Goal: Task Accomplishment & Management: Use online tool/utility

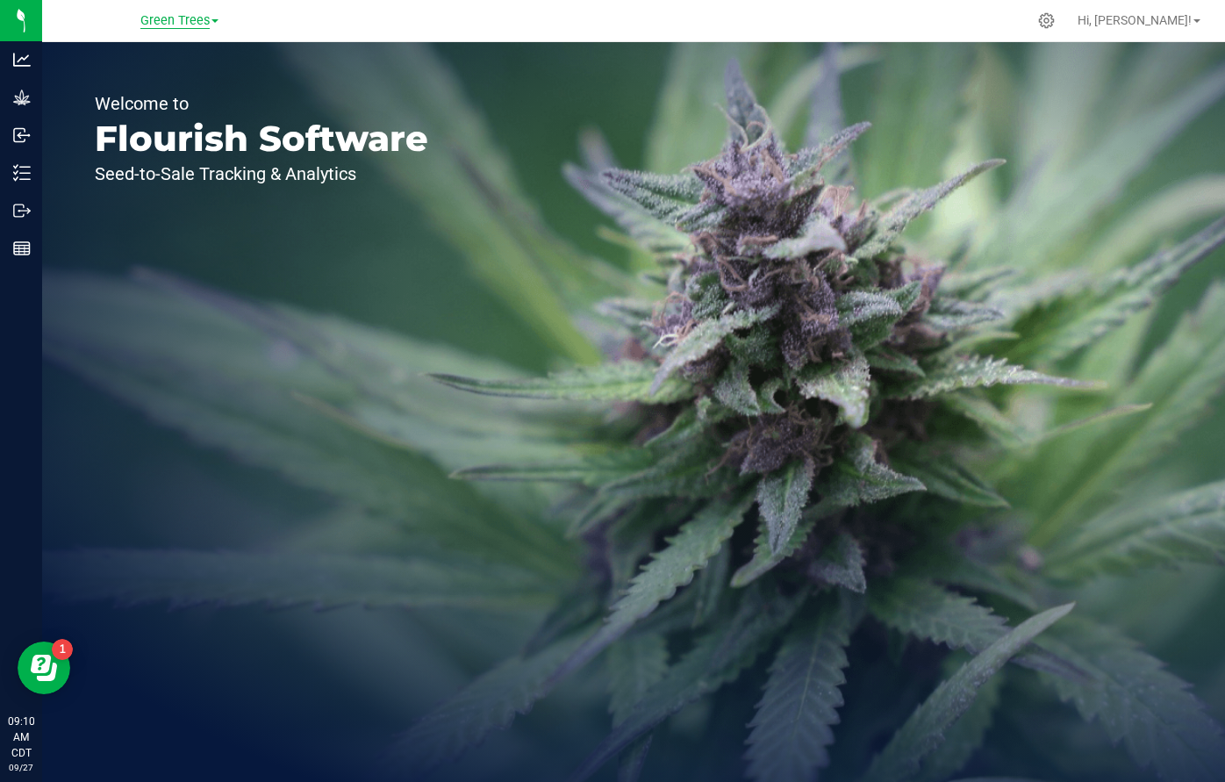
click at [171, 28] on span "Green Trees" at bounding box center [174, 21] width 69 height 16
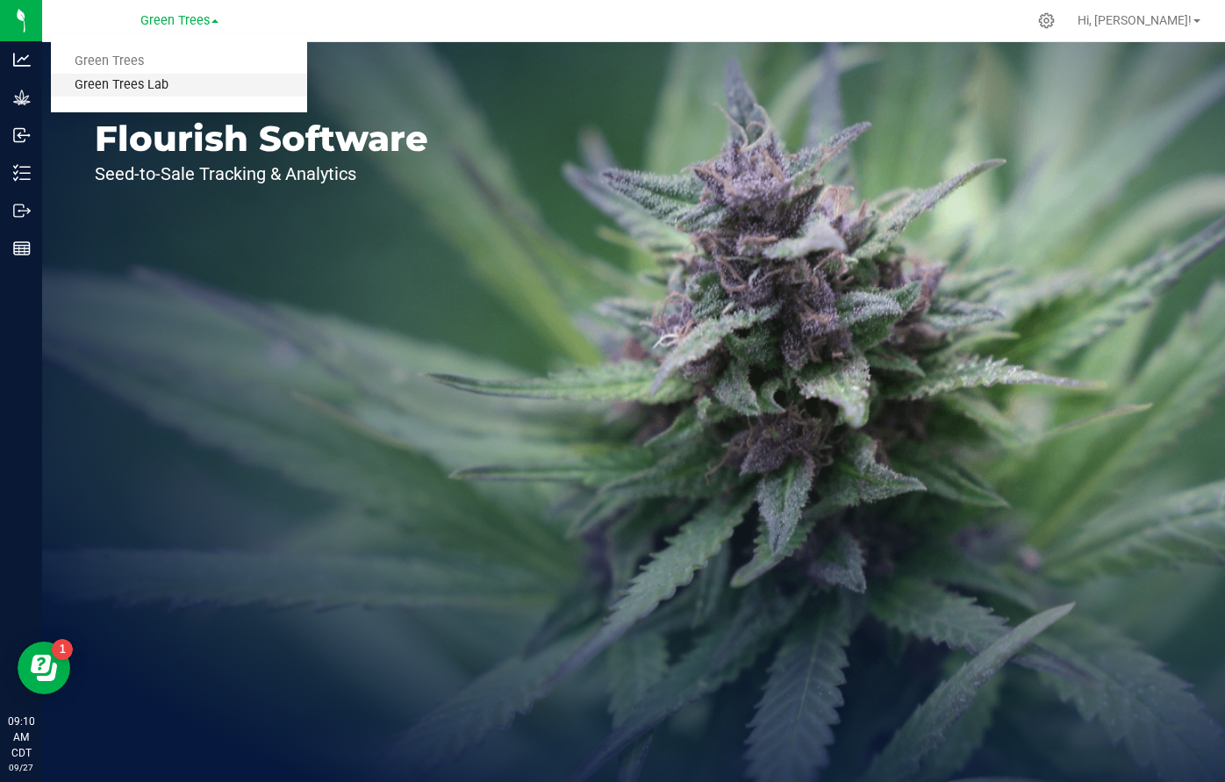
click at [148, 79] on link "Green Trees Lab" at bounding box center [179, 86] width 256 height 24
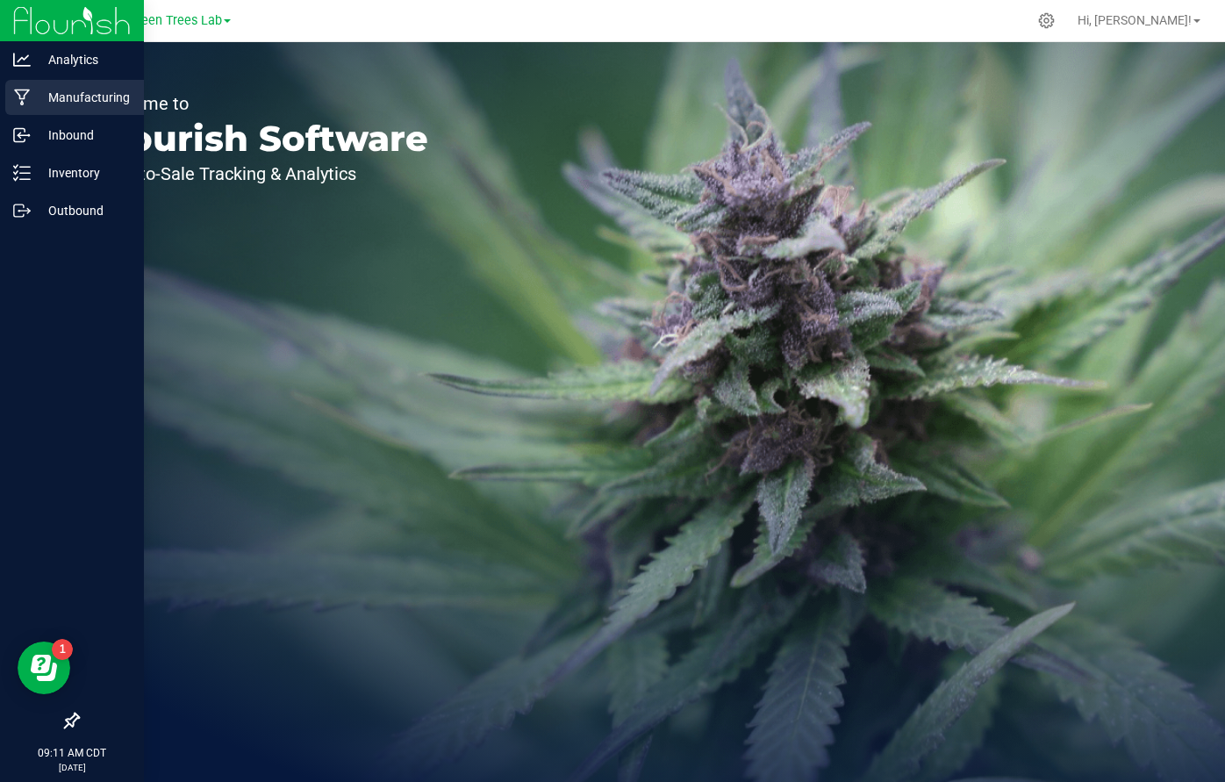
click at [68, 104] on p "Manufacturing" at bounding box center [83, 97] width 105 height 21
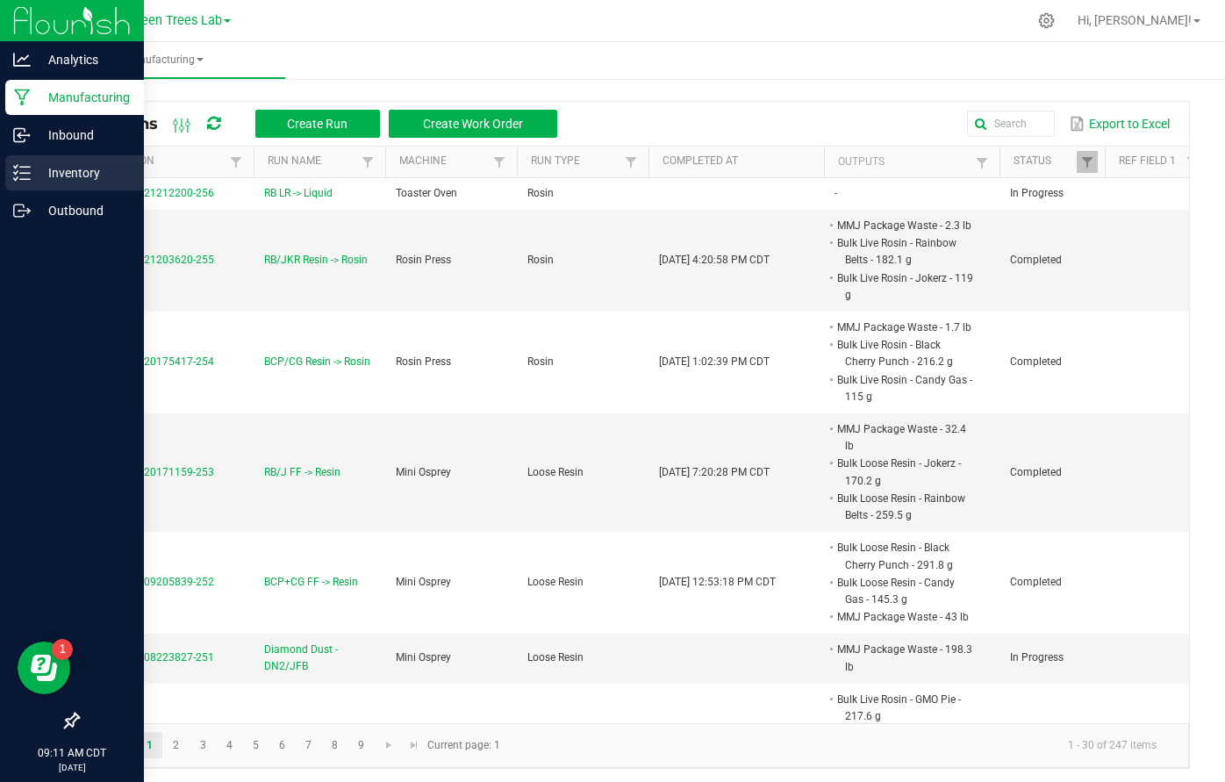
click at [46, 174] on p "Inventory" at bounding box center [83, 172] width 105 height 21
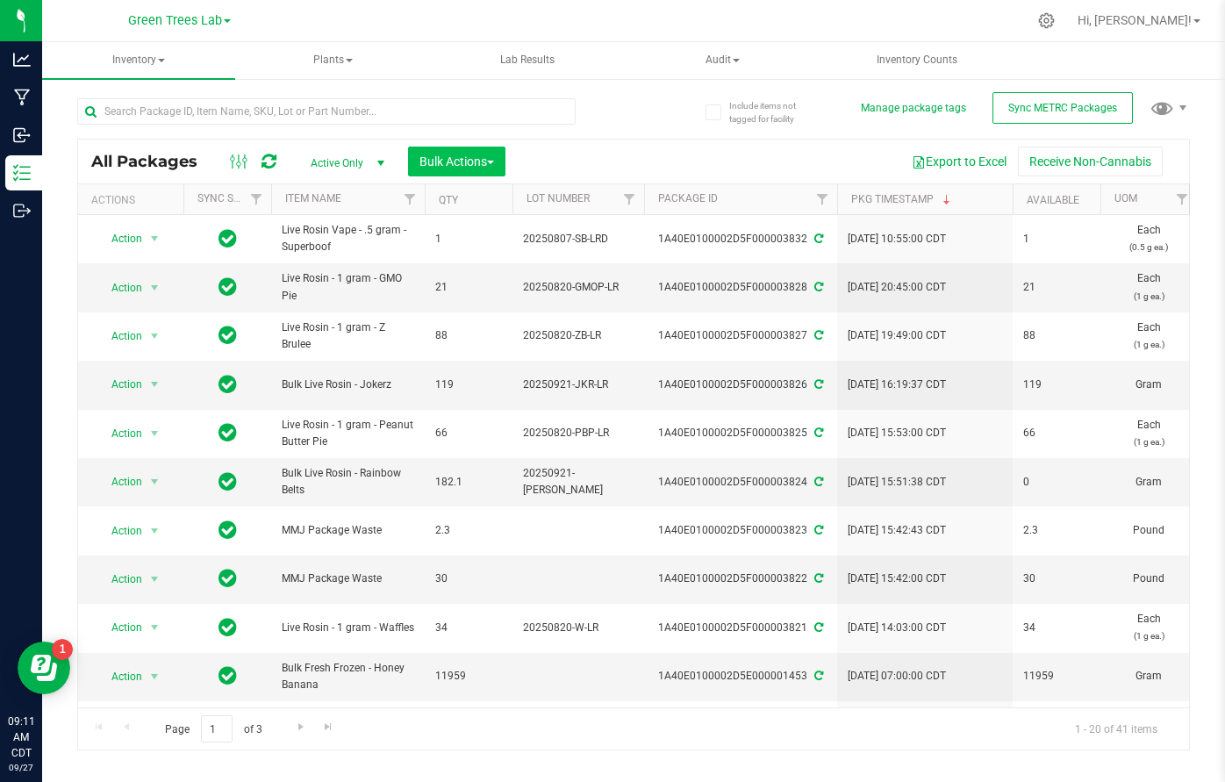
click at [490, 163] on span "button" at bounding box center [490, 163] width 7 height 4
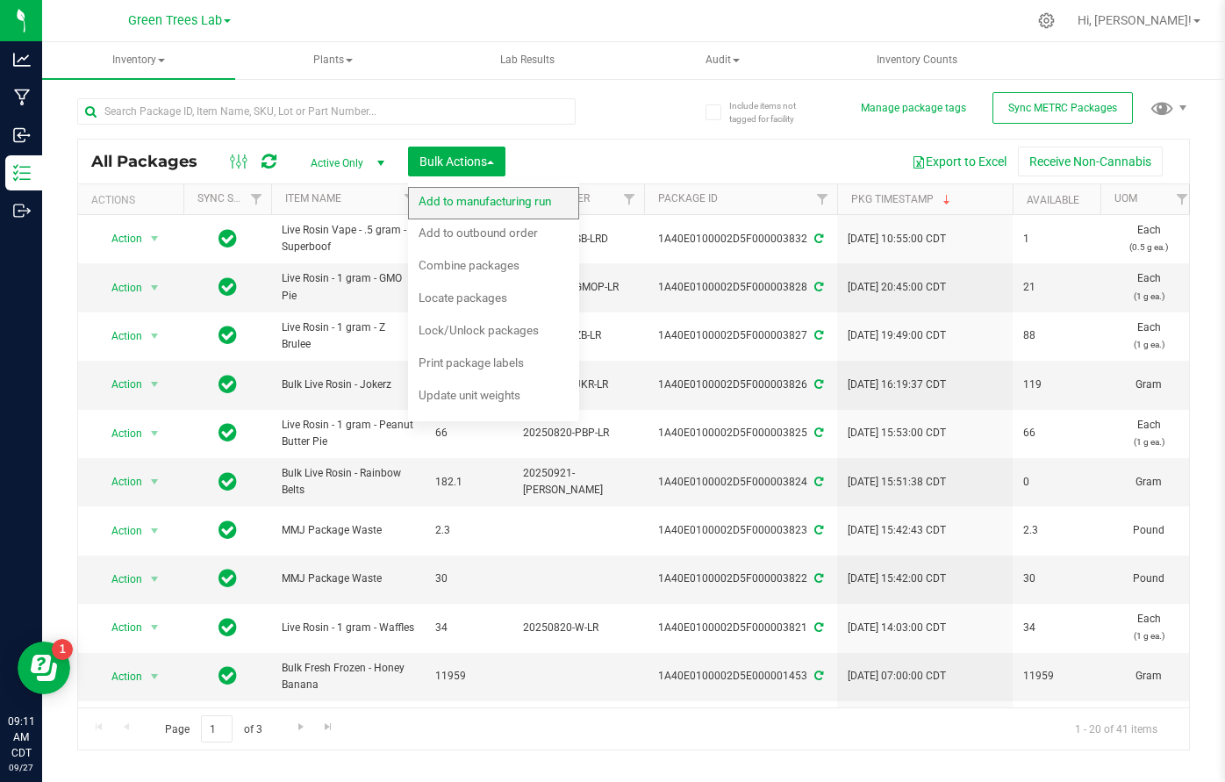
click at [488, 209] on div "Add to manufacturing run" at bounding box center [496, 203] width 156 height 28
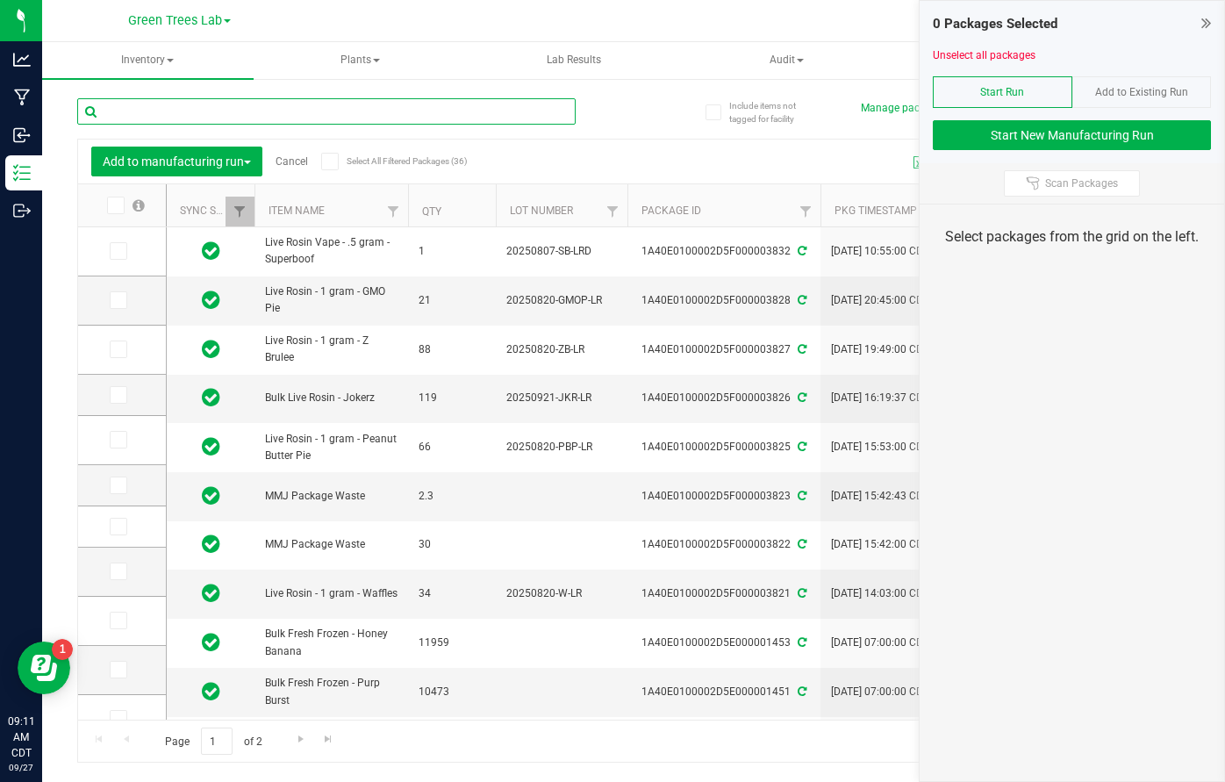
click at [179, 110] on input "text" at bounding box center [326, 111] width 498 height 26
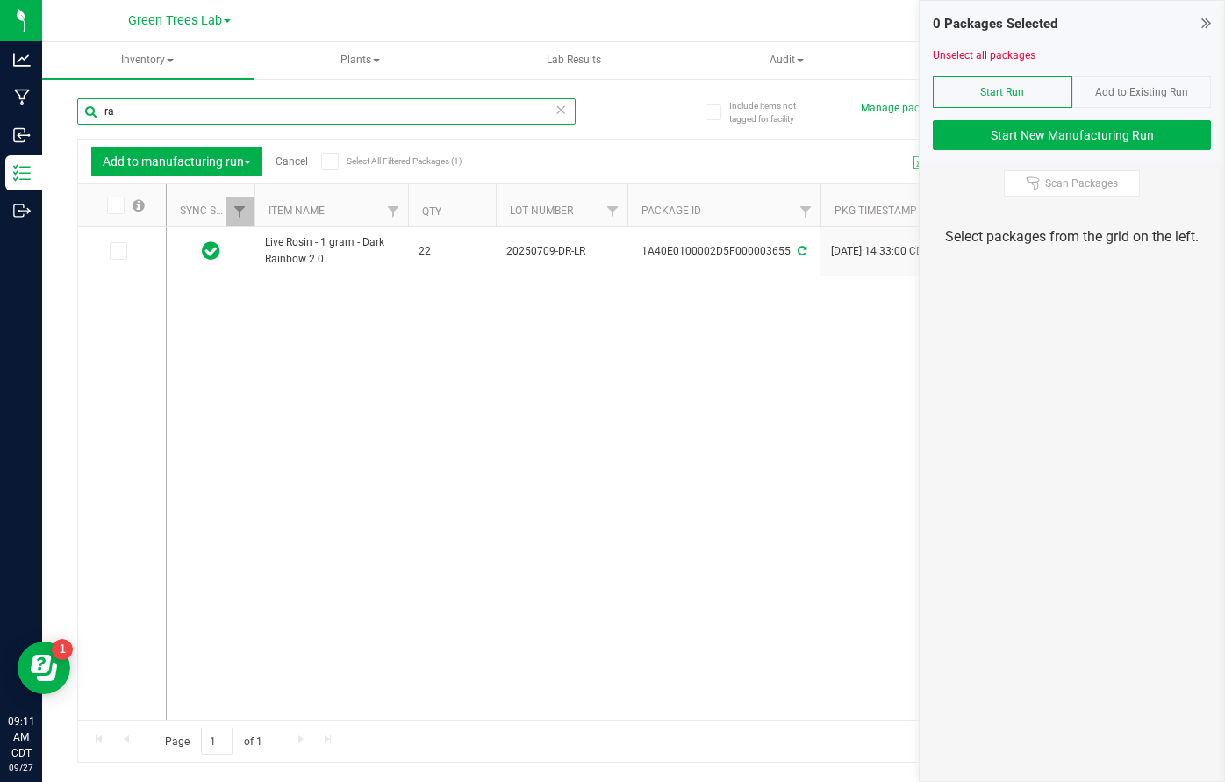
type input "r"
type input "cap"
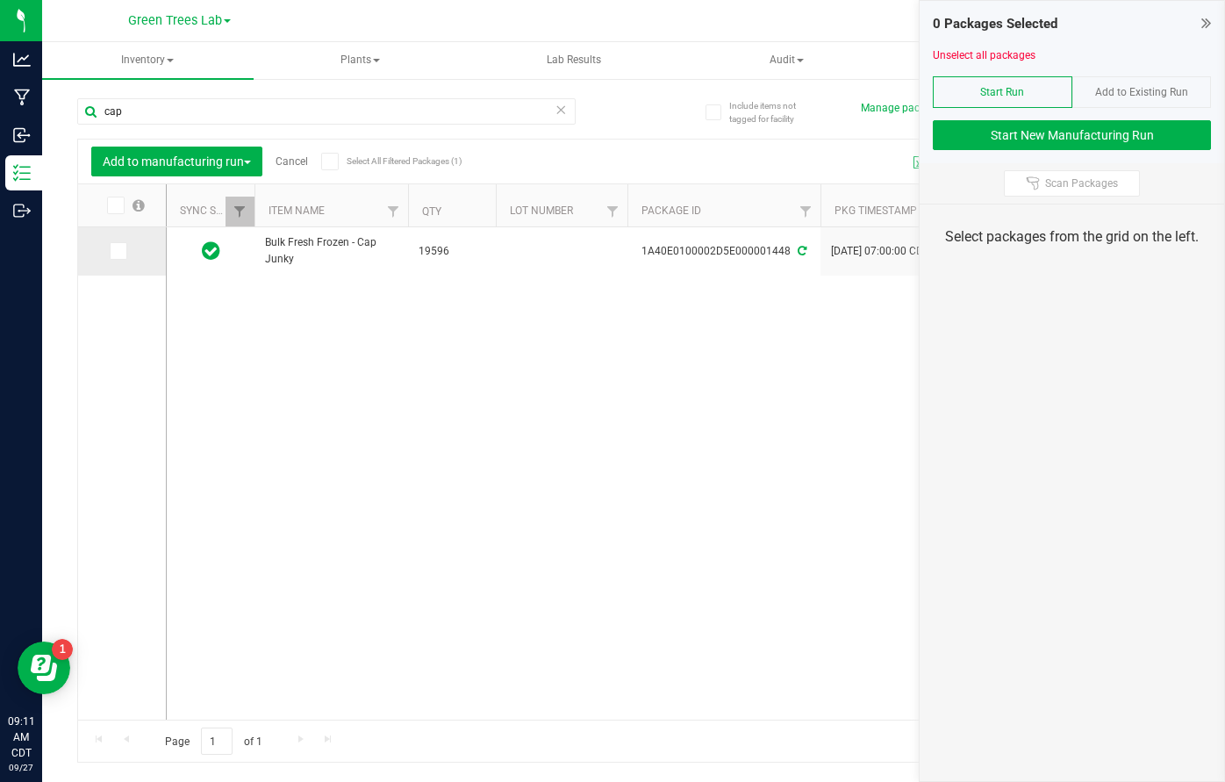
click at [111, 251] on icon at bounding box center [116, 251] width 11 height 0
click at [0, 0] on input "checkbox" at bounding box center [0, 0] width 0 height 0
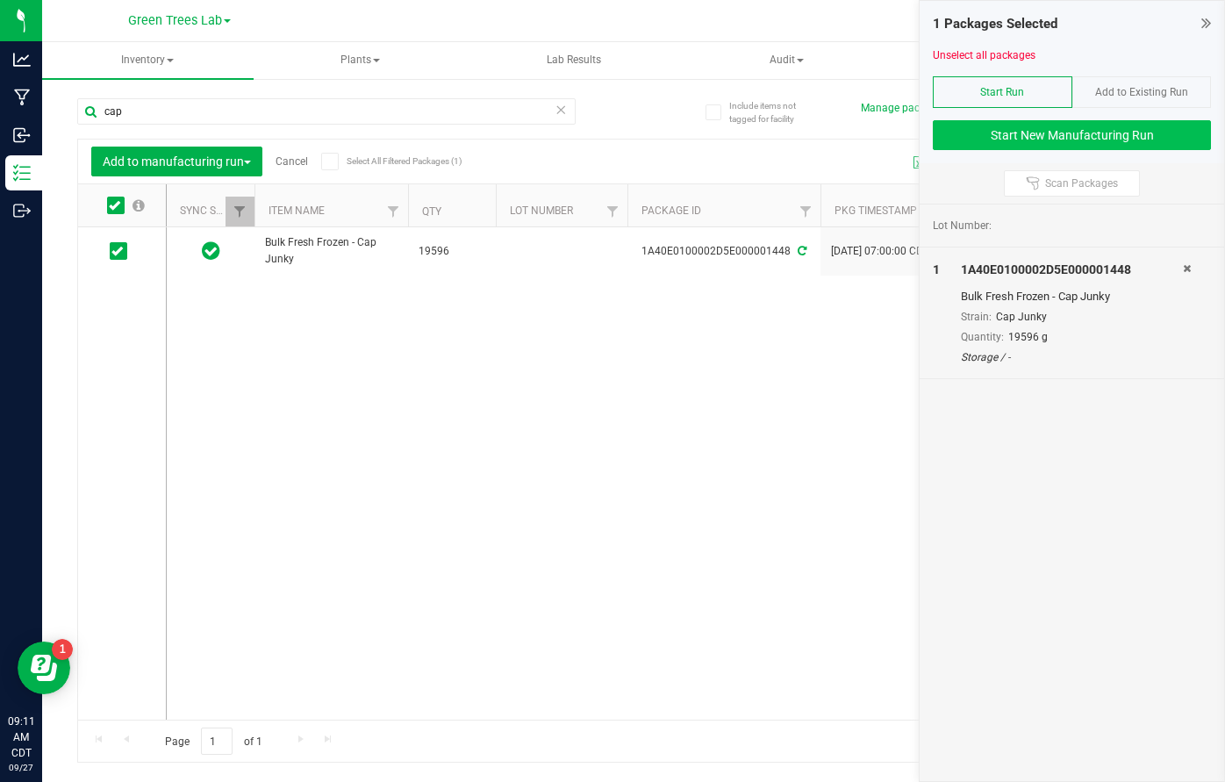
click at [1086, 135] on button "Start New Manufacturing Run" at bounding box center [1072, 135] width 278 height 30
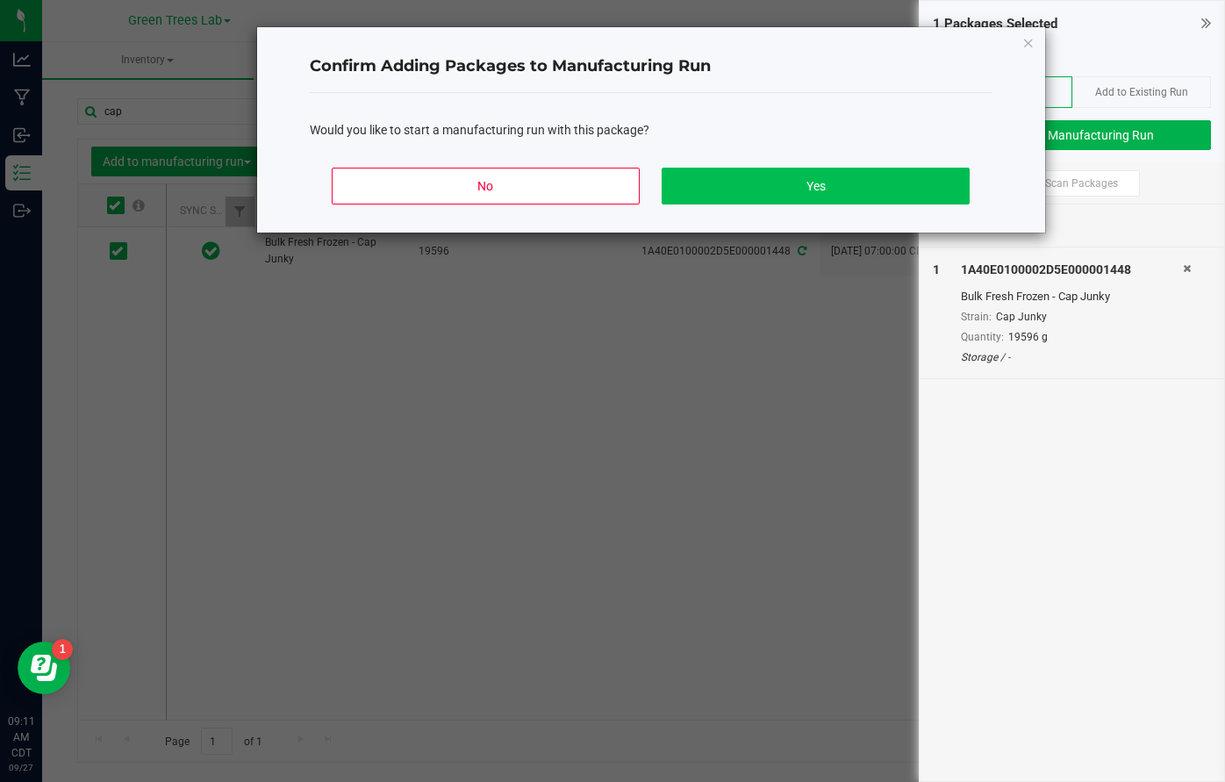
click at [881, 184] on button "Yes" at bounding box center [814, 186] width 307 height 37
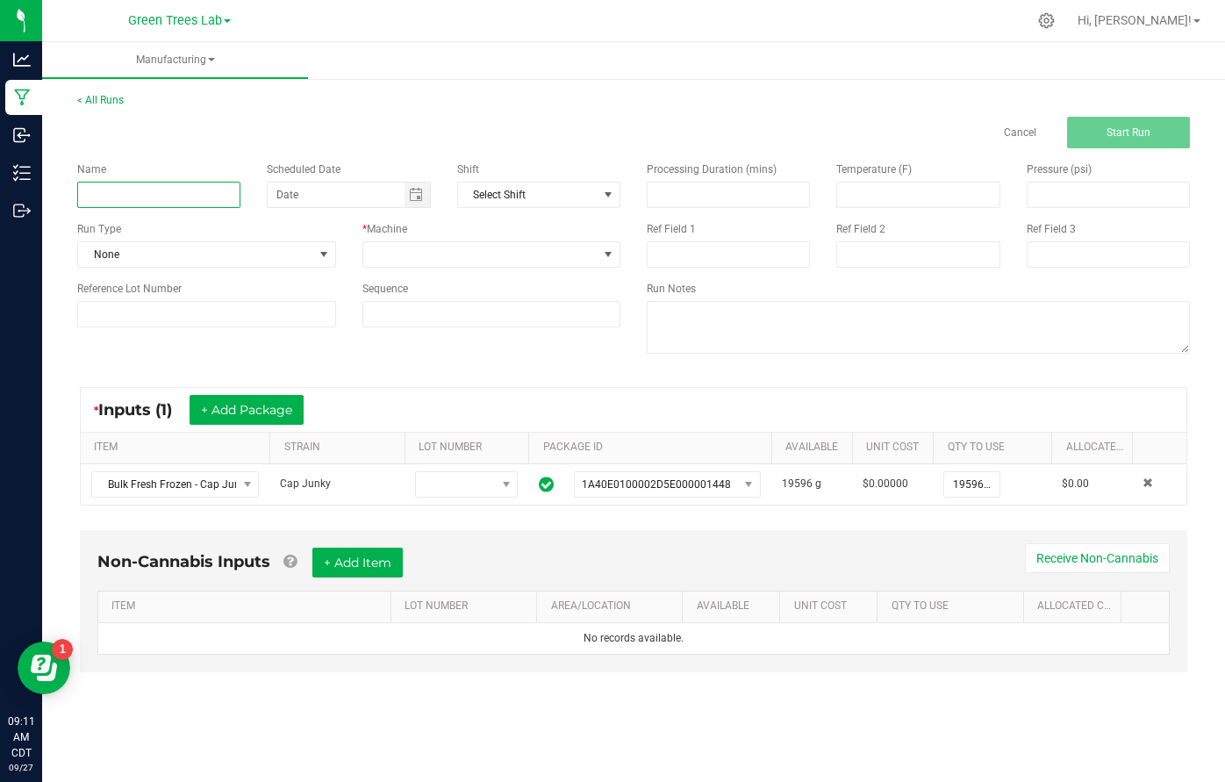
click at [134, 200] on input at bounding box center [158, 195] width 163 height 26
type input "CJ FF -> Resin"
click at [97, 257] on span "None" at bounding box center [195, 254] width 235 height 25
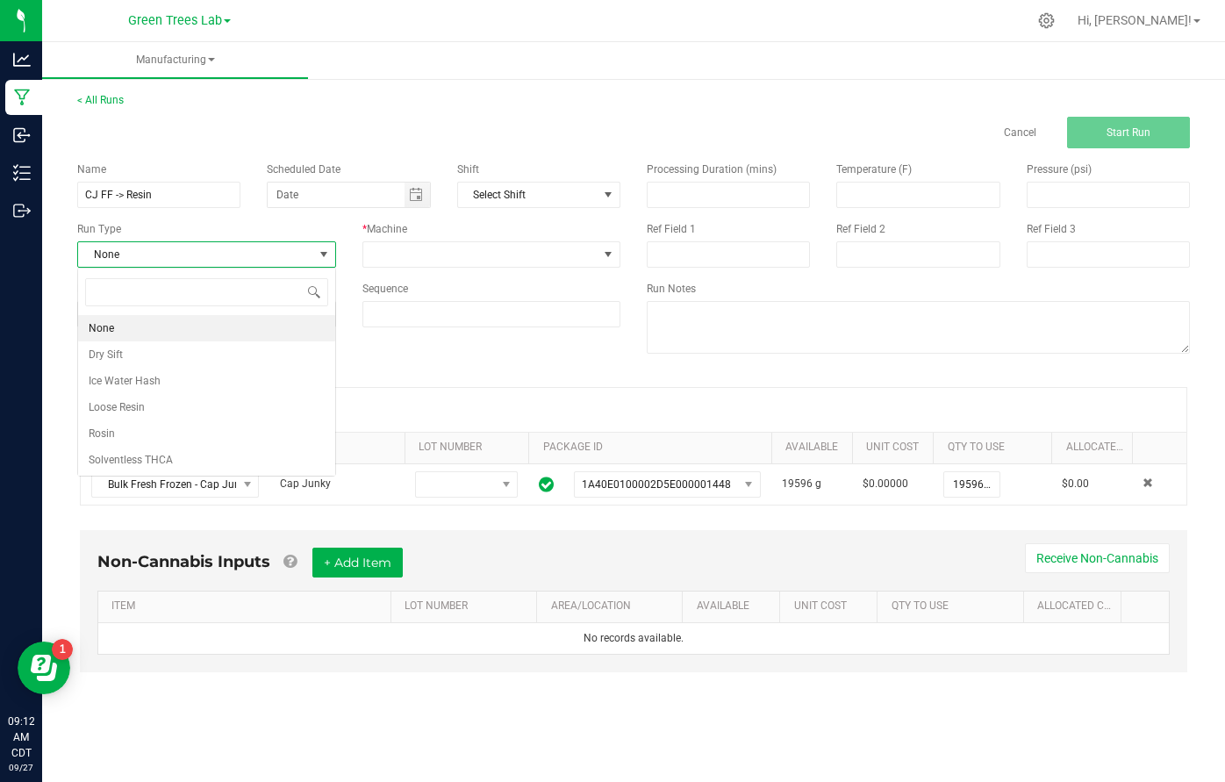
scroll to position [26, 258]
click at [123, 400] on span "Loose Resin" at bounding box center [117, 407] width 56 height 18
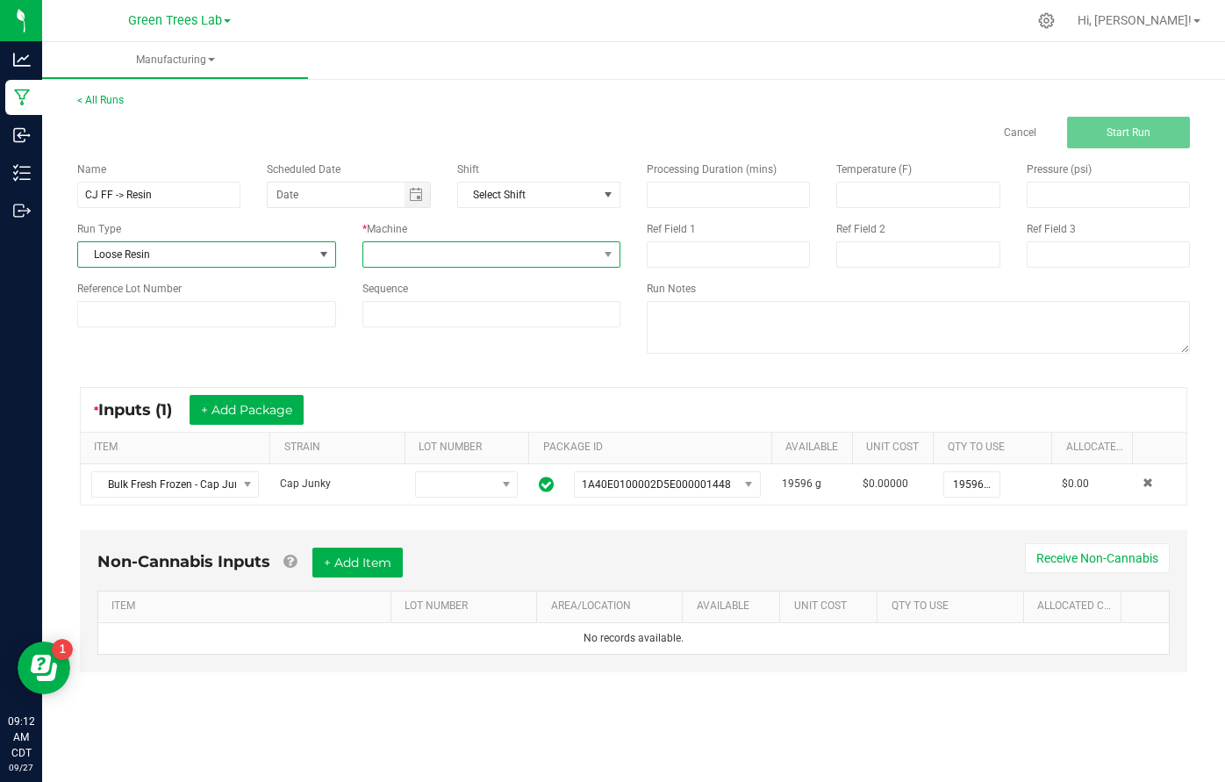
click at [389, 254] on span at bounding box center [480, 254] width 235 height 25
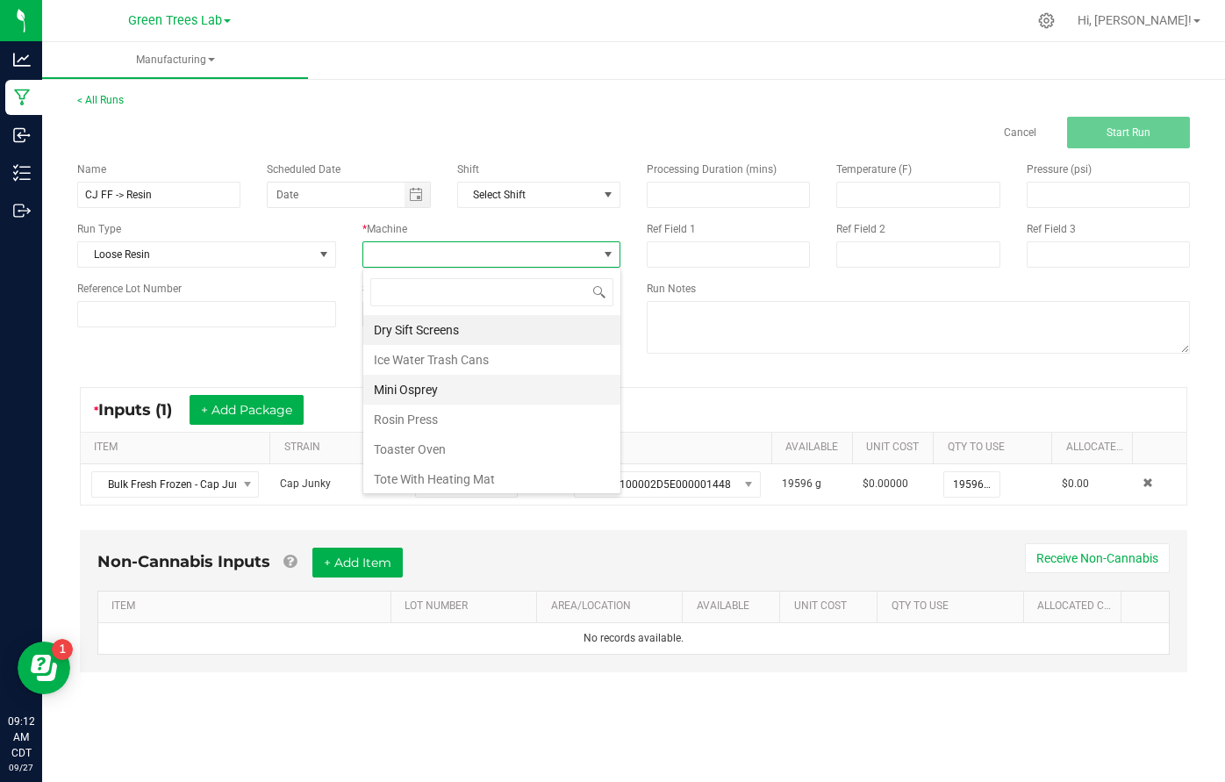
click at [408, 389] on li "Mini Osprey" at bounding box center [491, 390] width 257 height 30
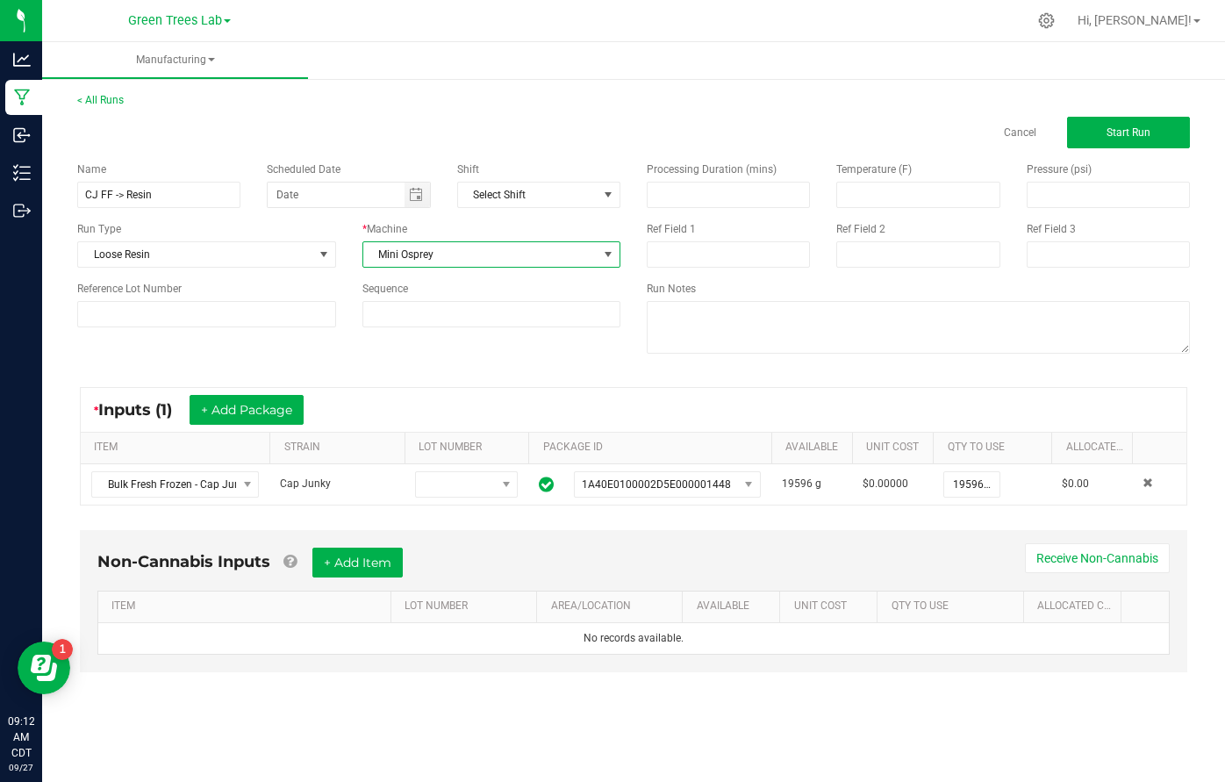
click at [433, 378] on div "* Inputs (1) + Add Package ITEM STRAIN LOT NUMBER PACKAGE ID AVAILABLE Unit Cos…" at bounding box center [633, 446] width 1139 height 150
click at [1129, 131] on span "Start Run" at bounding box center [1128, 132] width 44 height 12
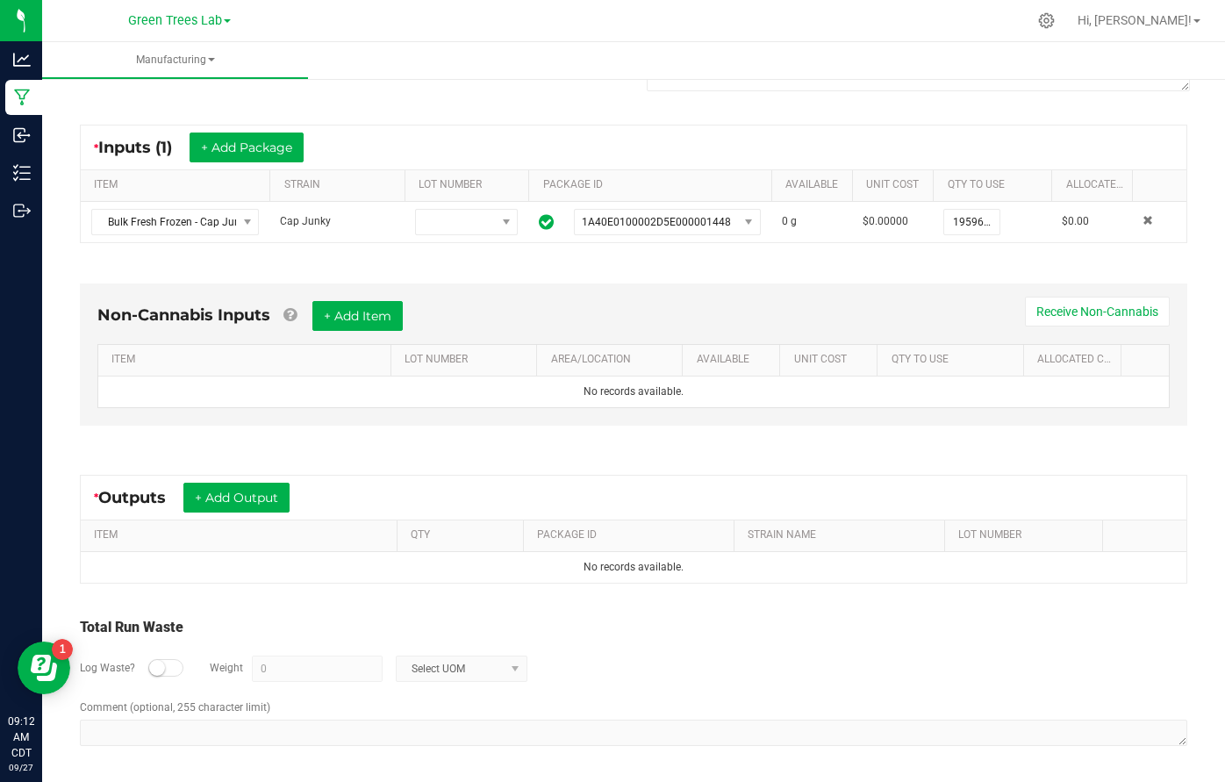
scroll to position [297, 0]
click at [261, 502] on button "+ Add Output" at bounding box center [236, 498] width 106 height 30
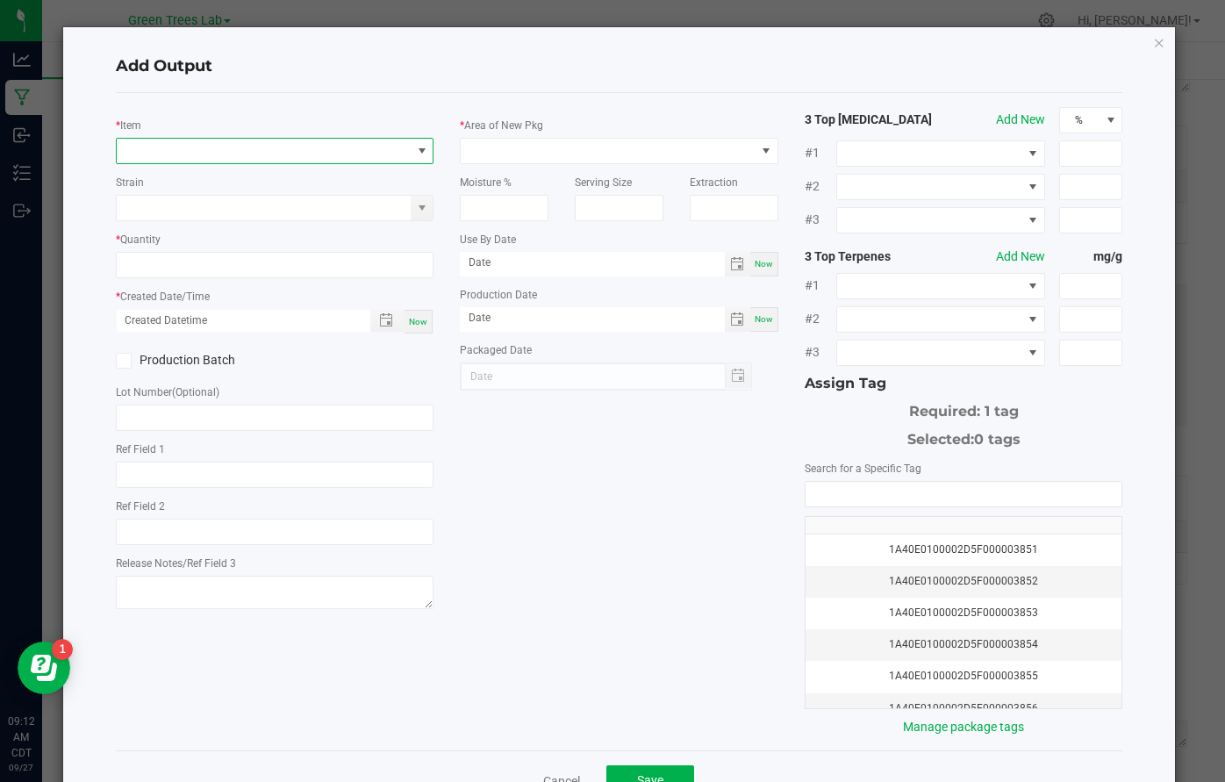
click at [203, 145] on span "NO DATA FOUND" at bounding box center [264, 151] width 295 height 25
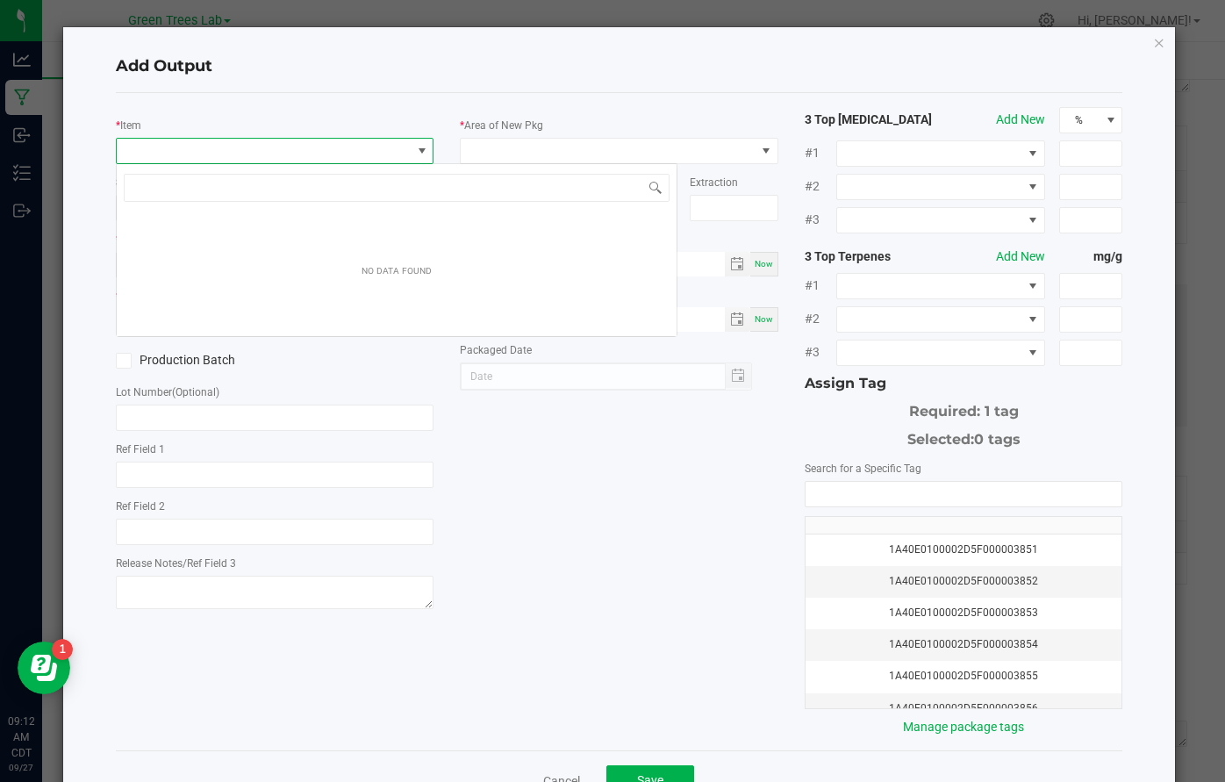
scroll to position [26, 318]
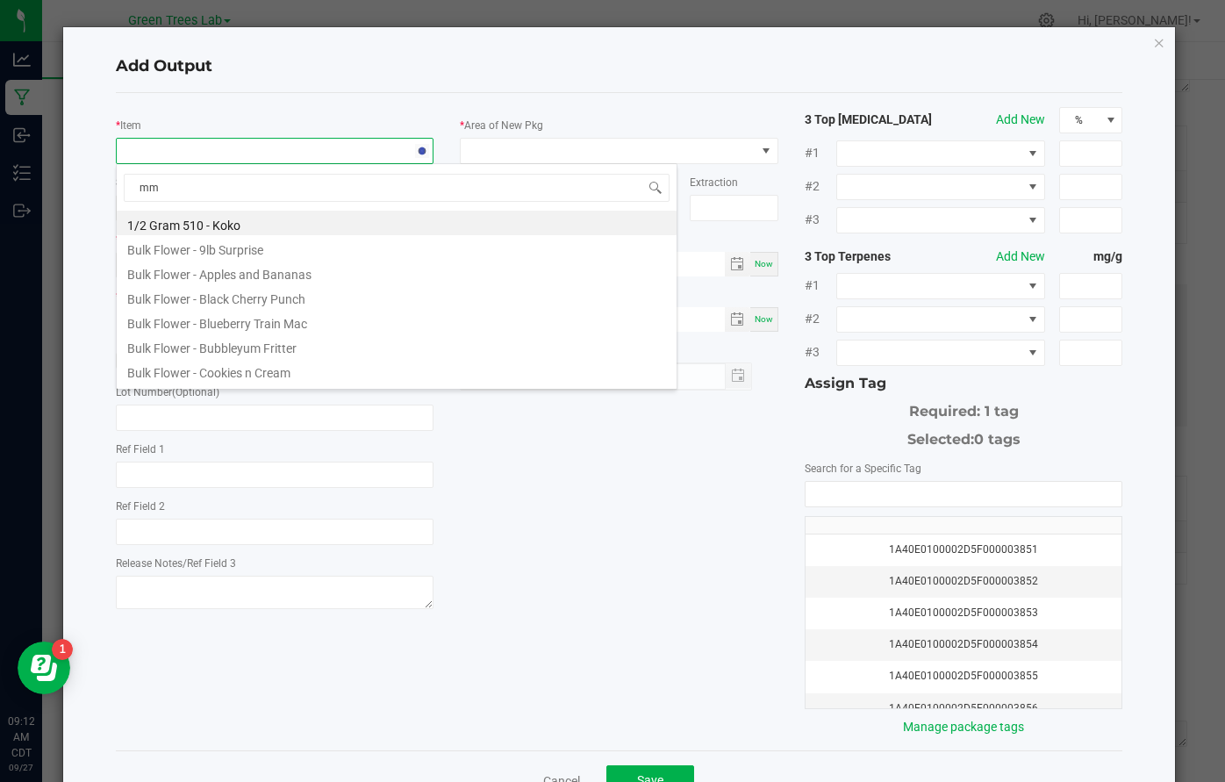
type input "mmj"
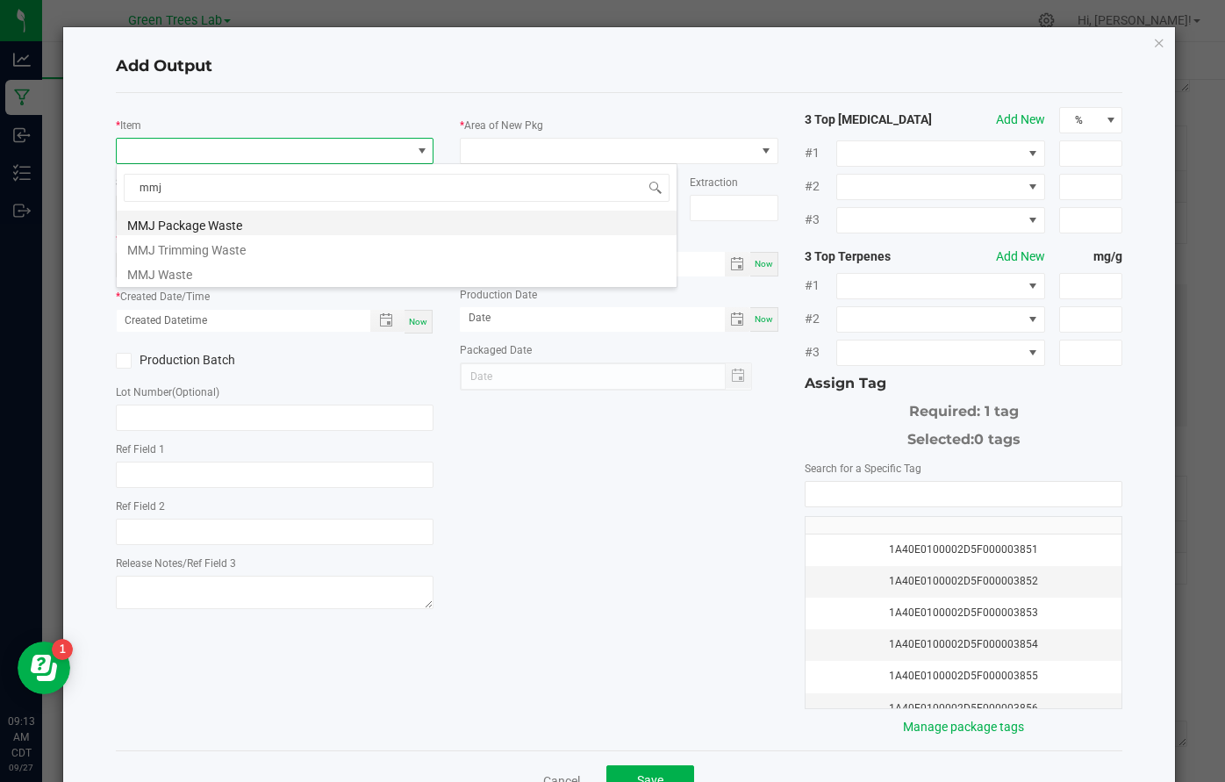
click at [237, 218] on li "MMJ Package Waste" at bounding box center [397, 223] width 560 height 25
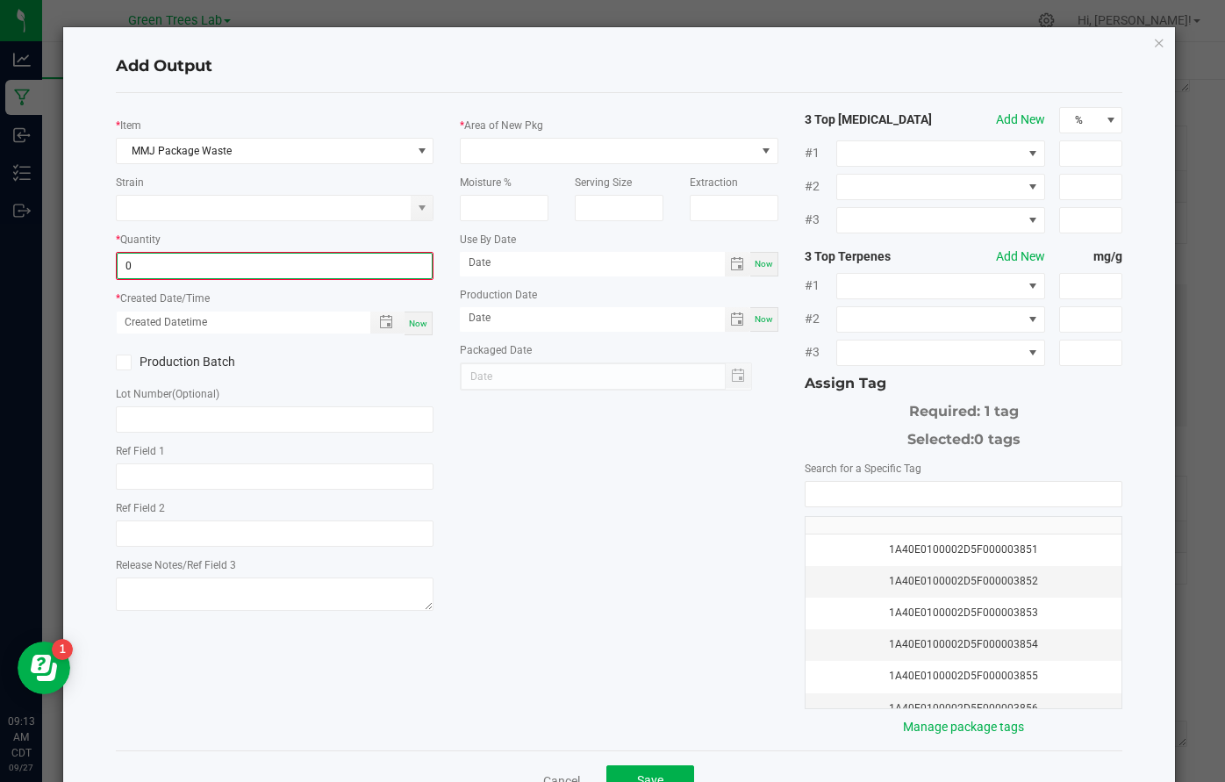
click at [173, 260] on input "0" at bounding box center [275, 266] width 315 height 25
type input "22.9000 lb"
click at [415, 318] on span "Now" at bounding box center [418, 322] width 18 height 10
type input "[DATE] 9:13 AM"
type input "[DATE]"
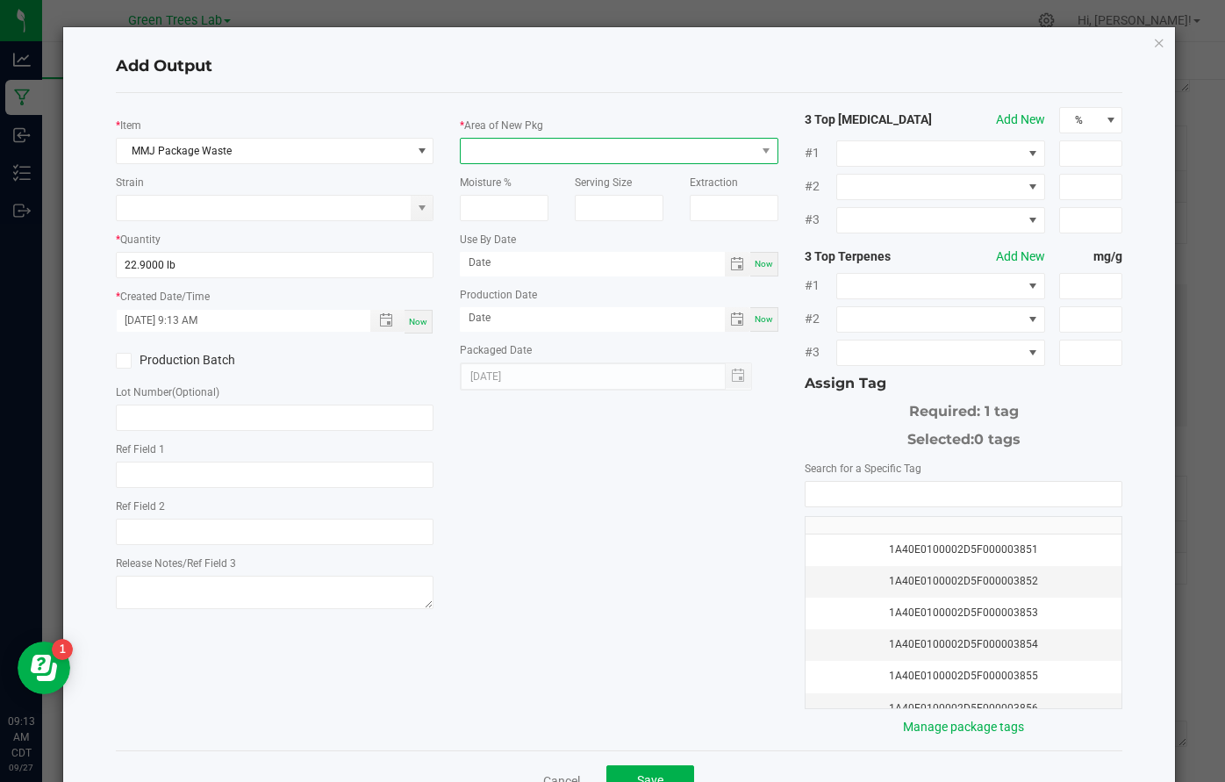
click at [497, 152] on span at bounding box center [608, 151] width 295 height 25
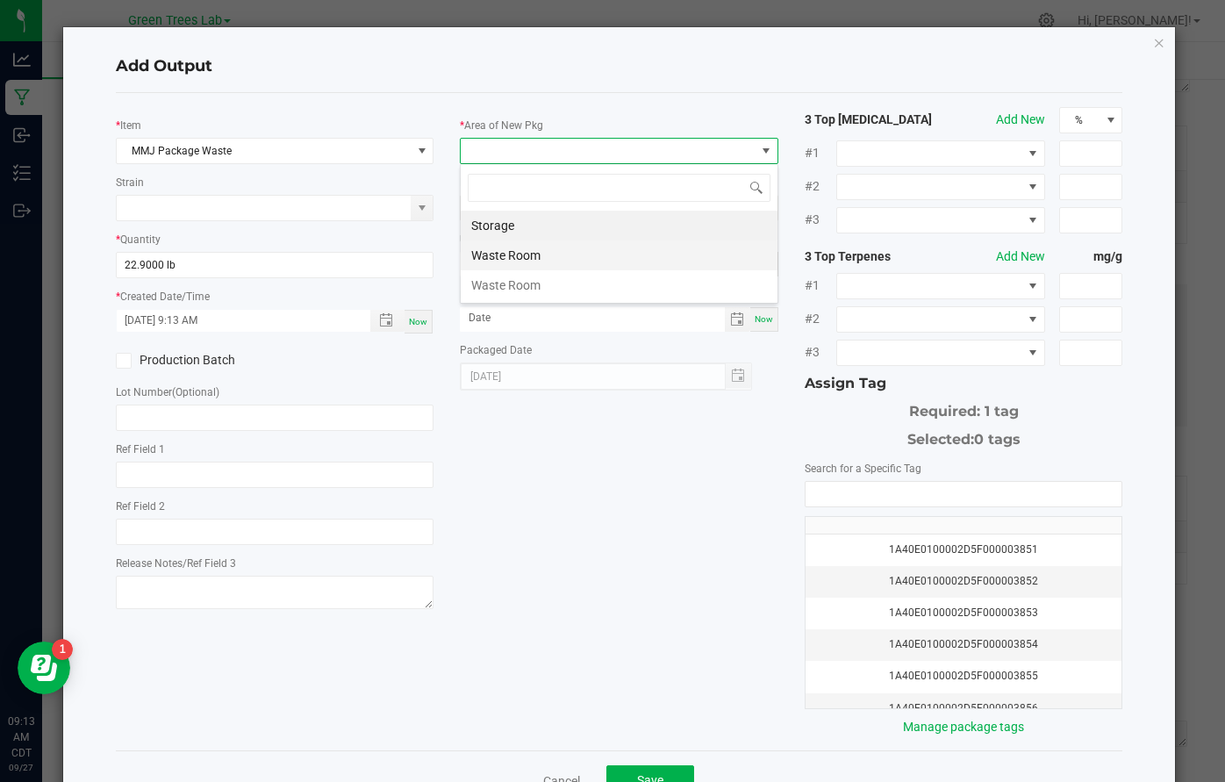
click at [499, 251] on li "Waste Room" at bounding box center [619, 255] width 317 height 30
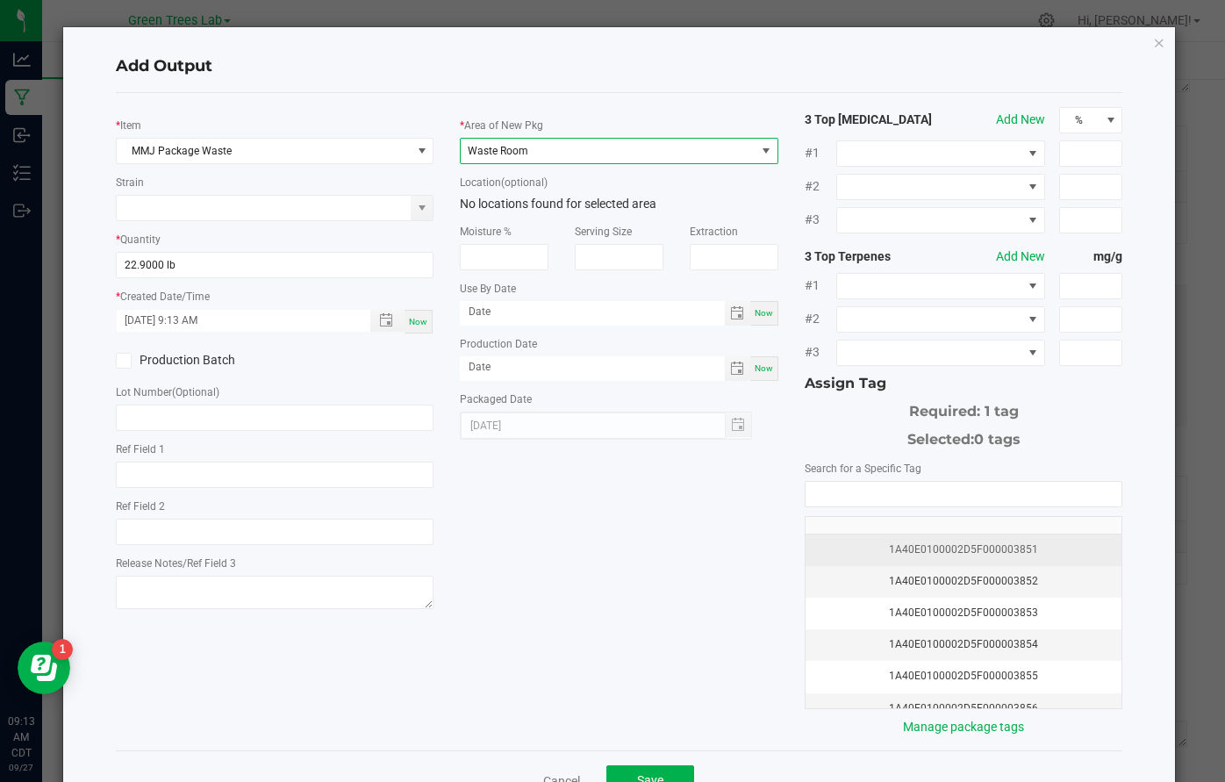
click at [990, 549] on div "1A40E0100002D5F000003851" at bounding box center [964, 549] width 296 height 17
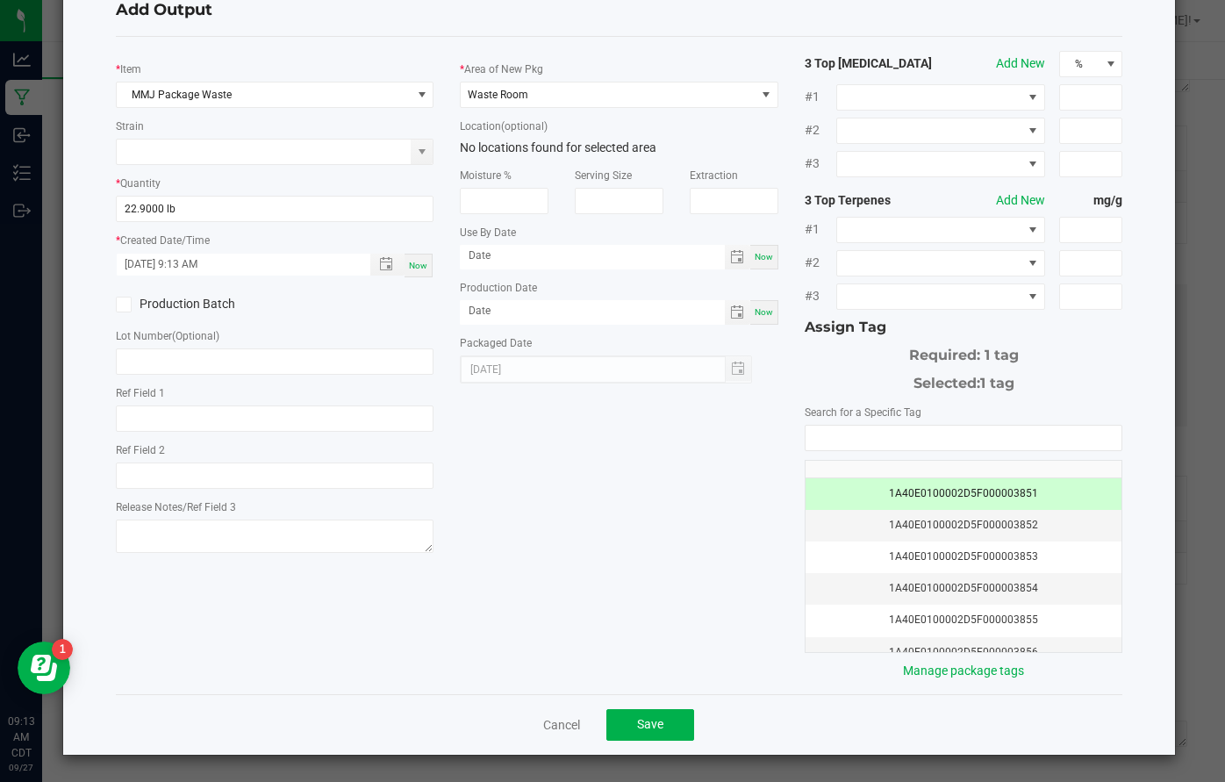
scroll to position [55, 0]
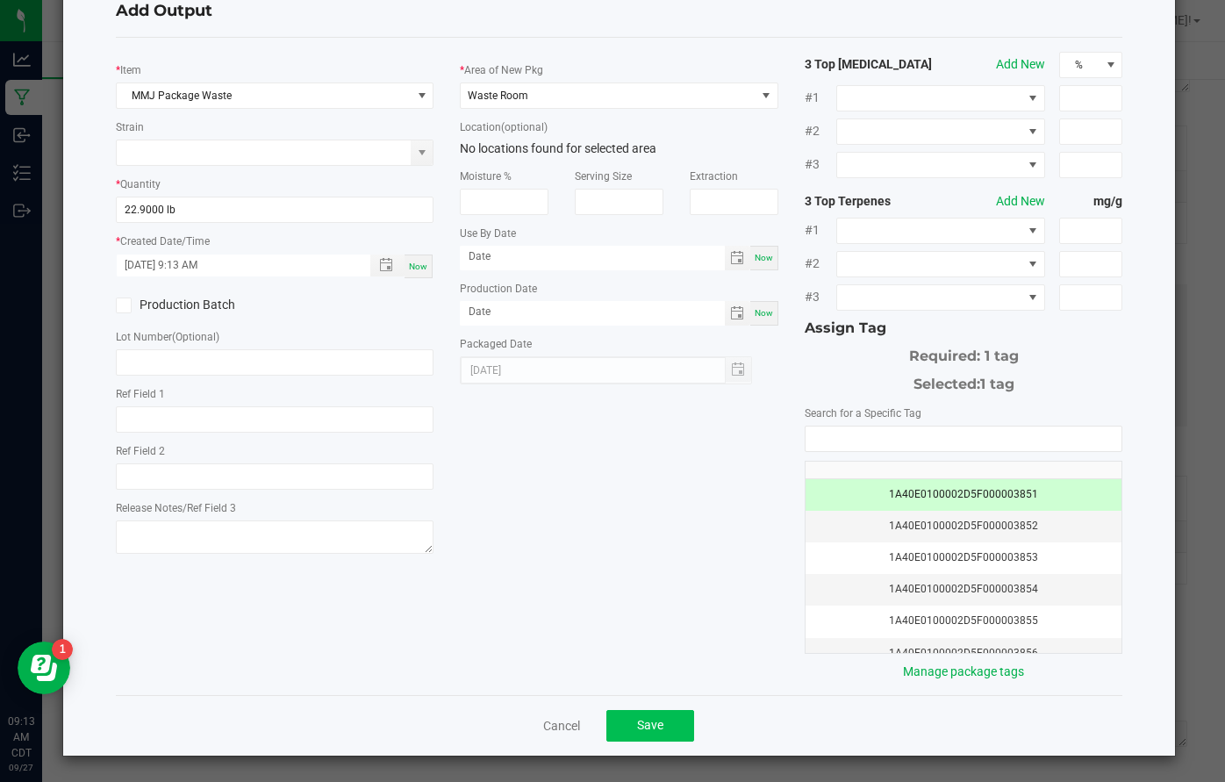
click at [653, 720] on span "Save" at bounding box center [650, 725] width 26 height 14
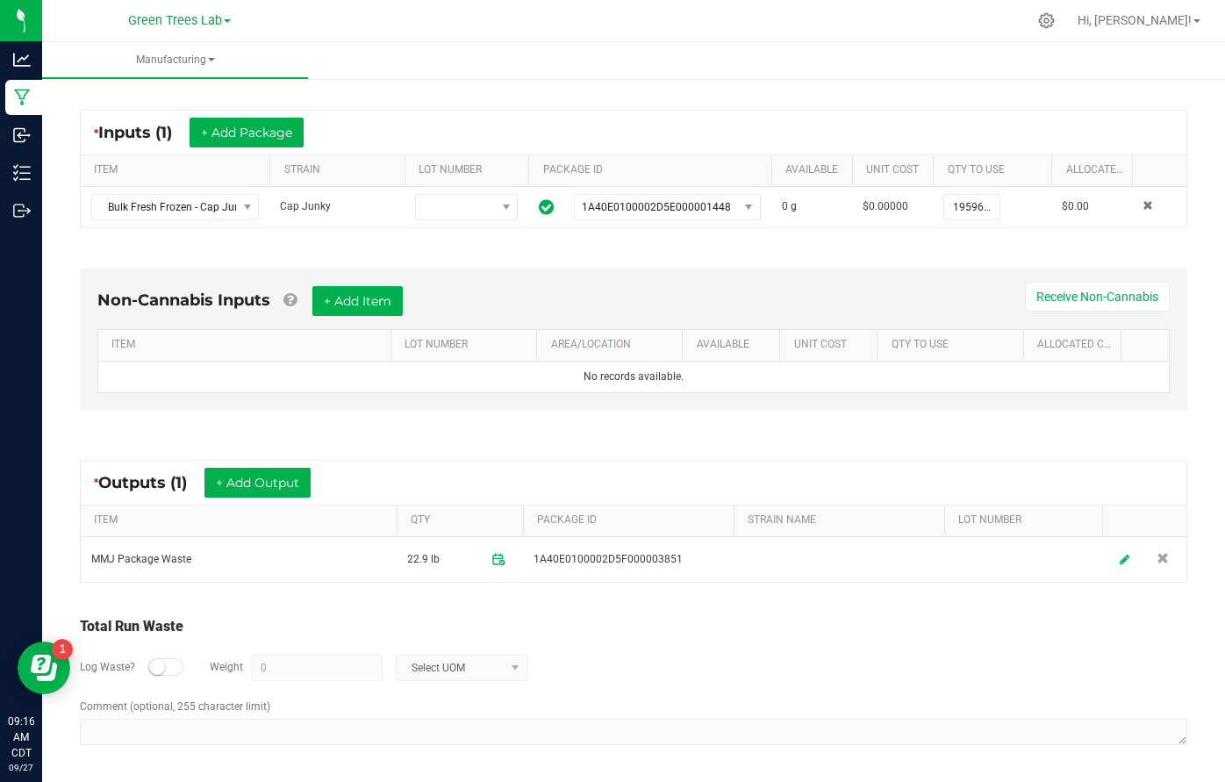
scroll to position [311, 0]
click at [291, 483] on button "+ Add Output" at bounding box center [257, 484] width 106 height 30
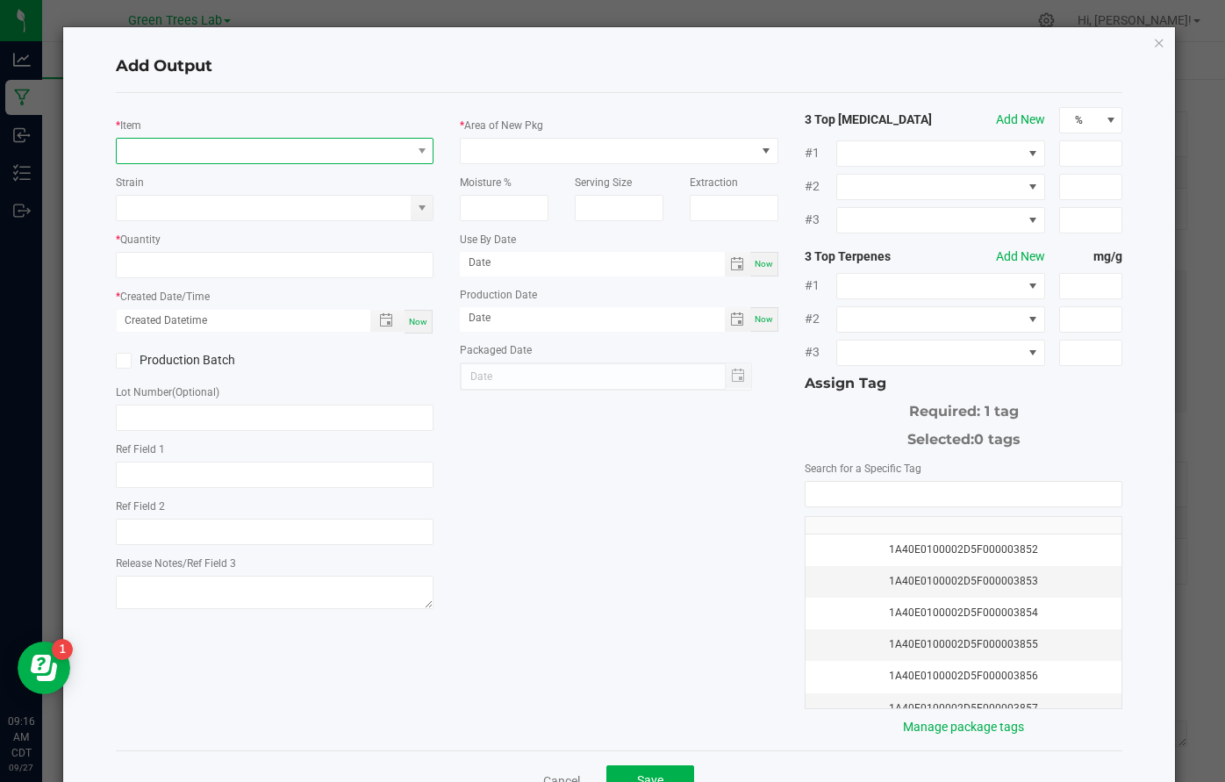
click at [337, 157] on span "NO DATA FOUND" at bounding box center [264, 151] width 295 height 25
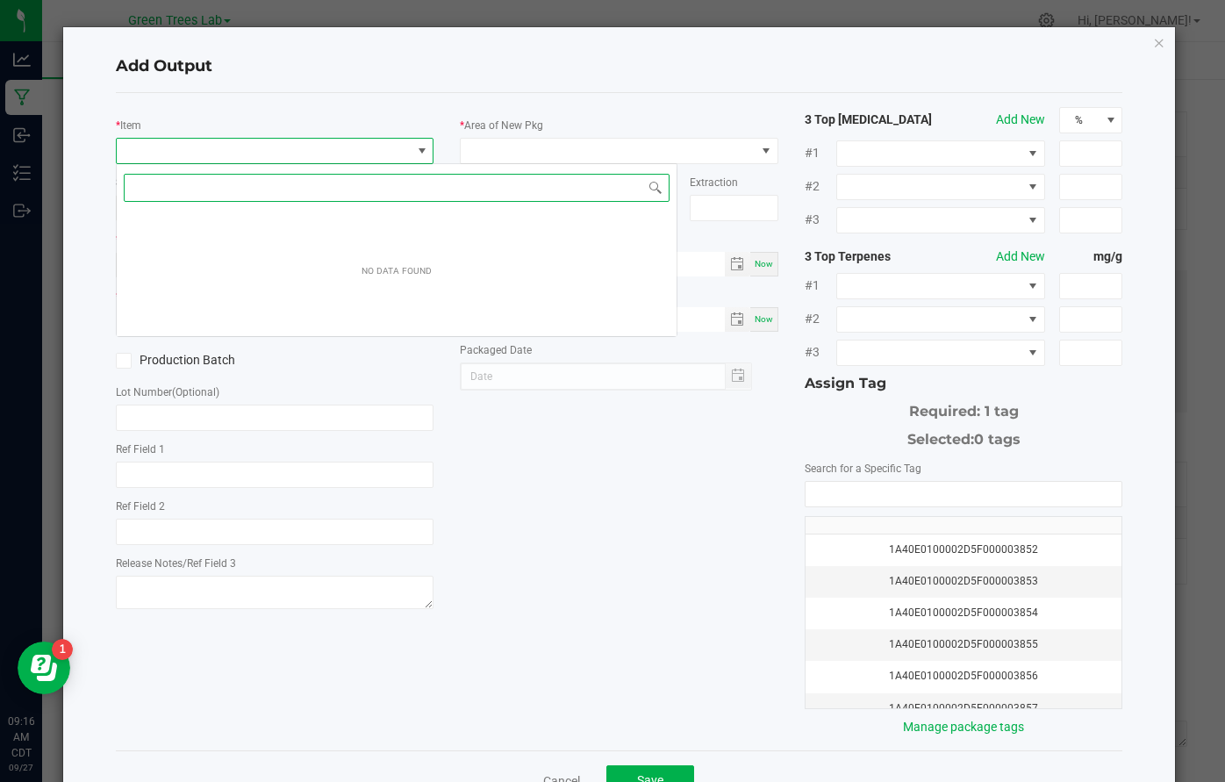
scroll to position [26, 318]
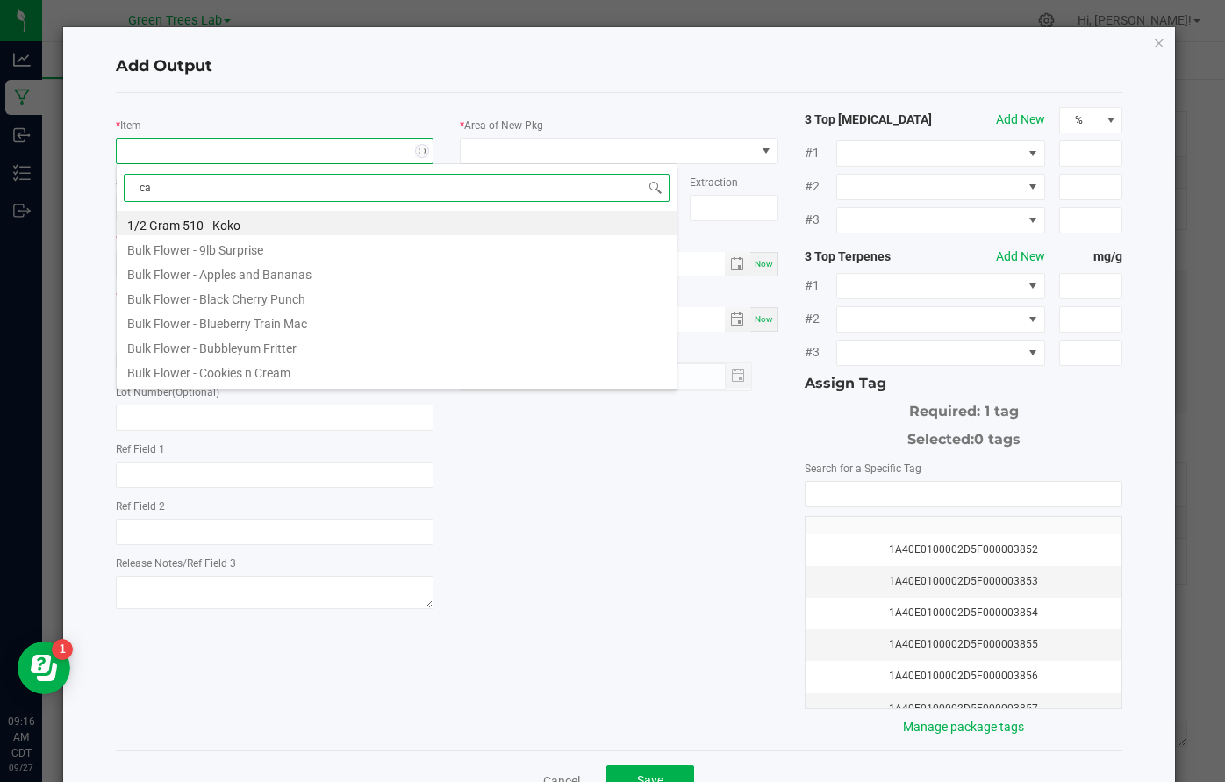
type input "cap"
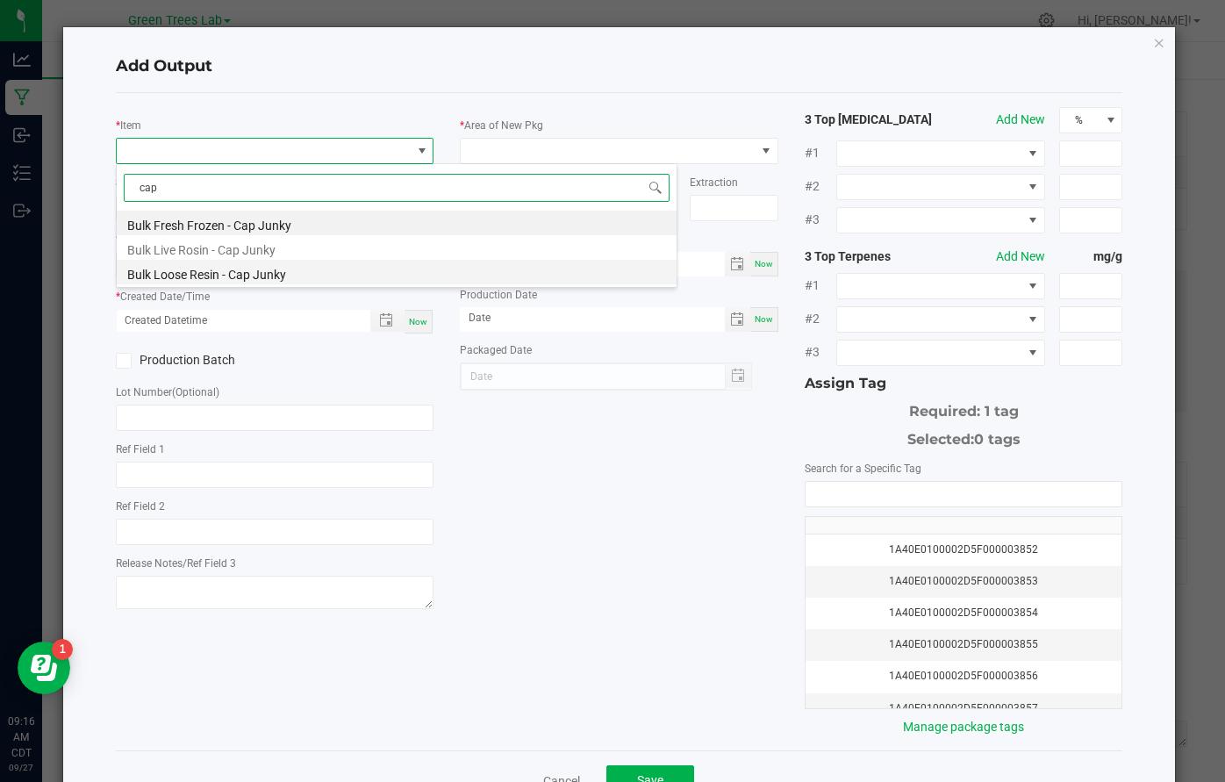
click at [262, 271] on li "Bulk Loose Resin - Cap Junky" at bounding box center [397, 272] width 560 height 25
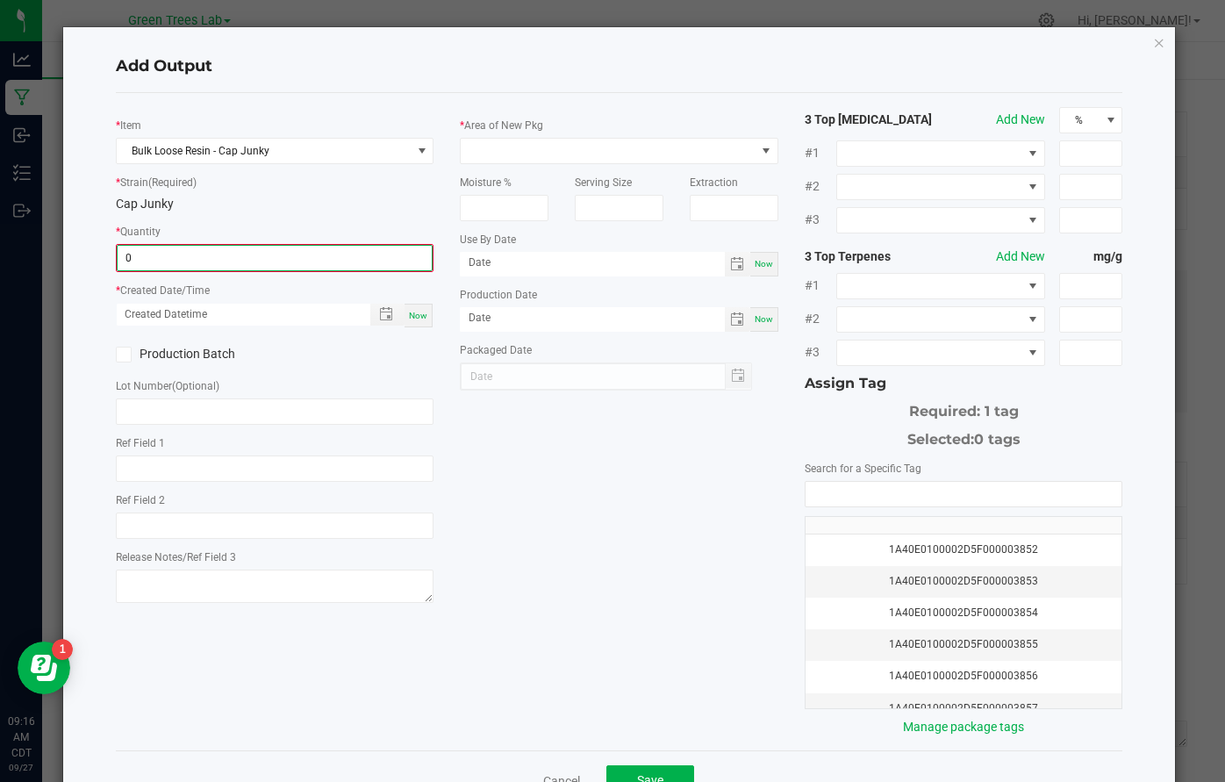
click at [161, 259] on input "0" at bounding box center [275, 258] width 315 height 25
type input "795.4000 g"
click at [424, 311] on span "Now" at bounding box center [418, 314] width 18 height 10
type input "[DATE] 9:17 AM"
type input "[DATE]"
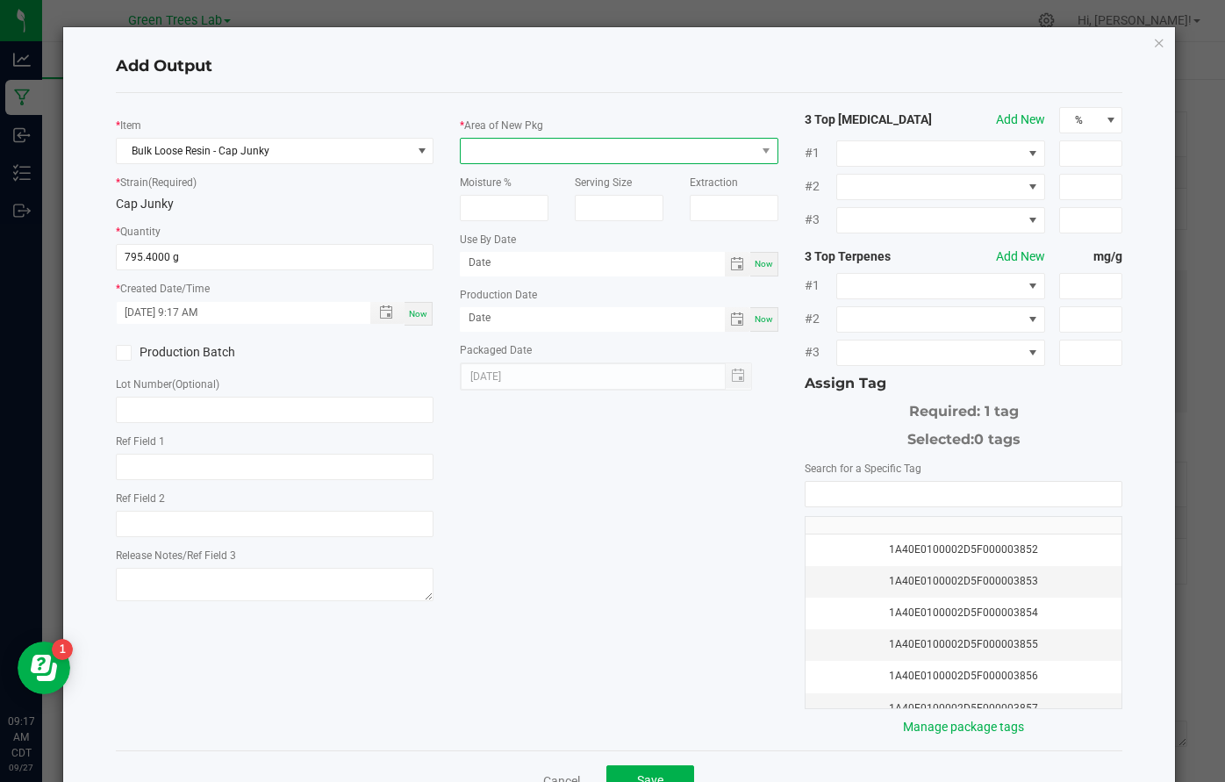
click at [547, 154] on span at bounding box center [608, 151] width 295 height 25
click at [511, 226] on li "Storage" at bounding box center [619, 226] width 317 height 30
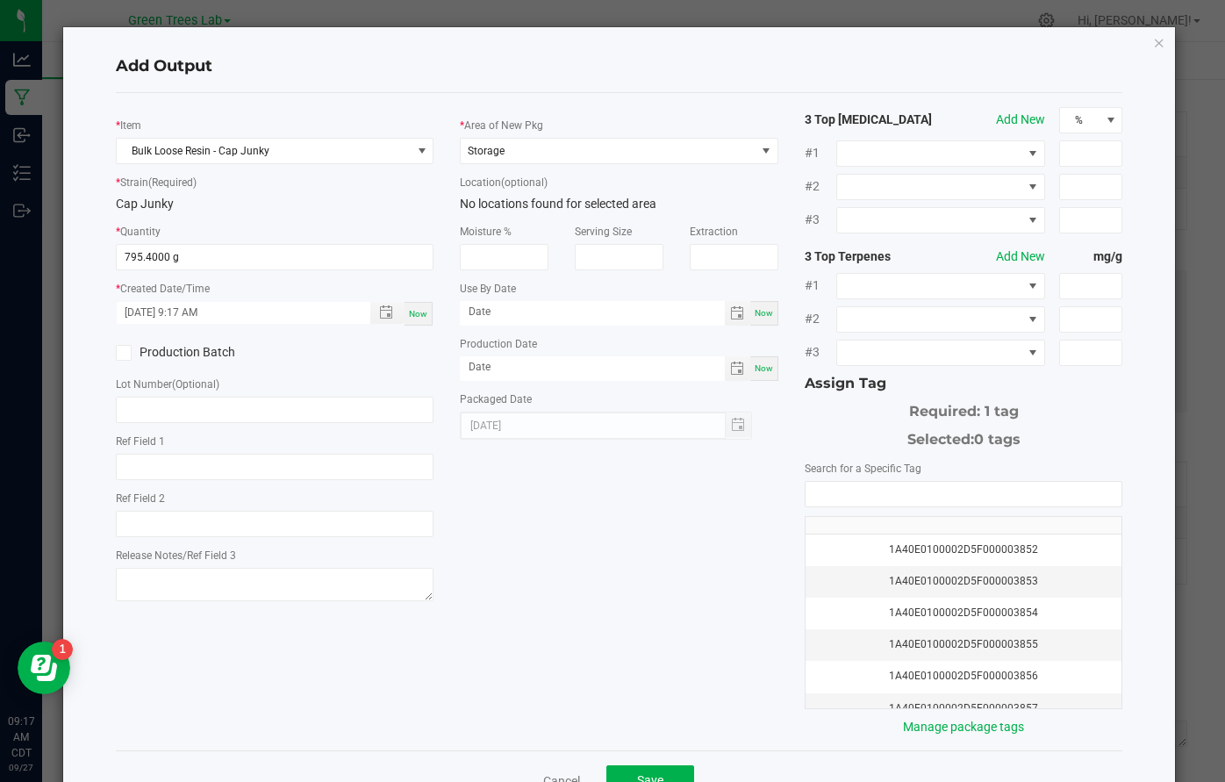
click at [121, 353] on icon at bounding box center [123, 353] width 11 height 0
click at [0, 0] on input "Production Batch" at bounding box center [0, 0] width 0 height 0
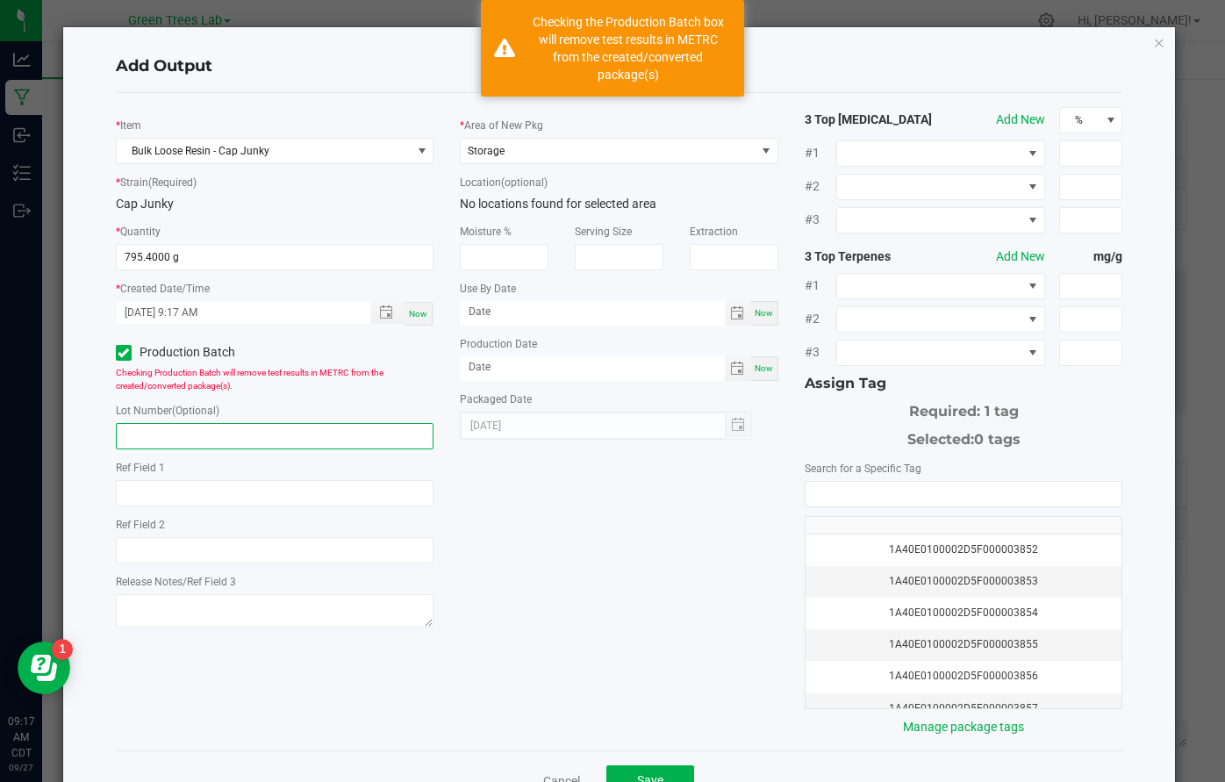
click at [137, 433] on input "text" at bounding box center [275, 436] width 318 height 26
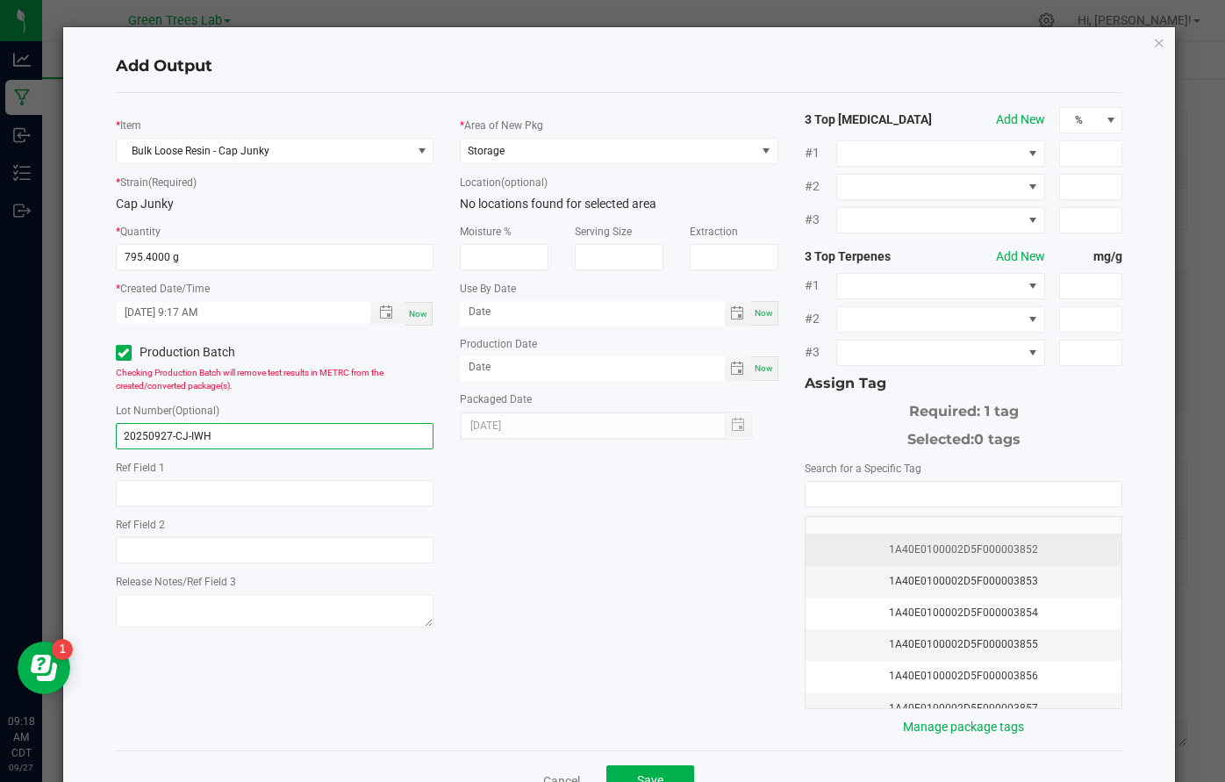
type input "20250927-CJ-IWH"
click at [942, 551] on div "1A40E0100002D5F000003852" at bounding box center [964, 549] width 296 height 17
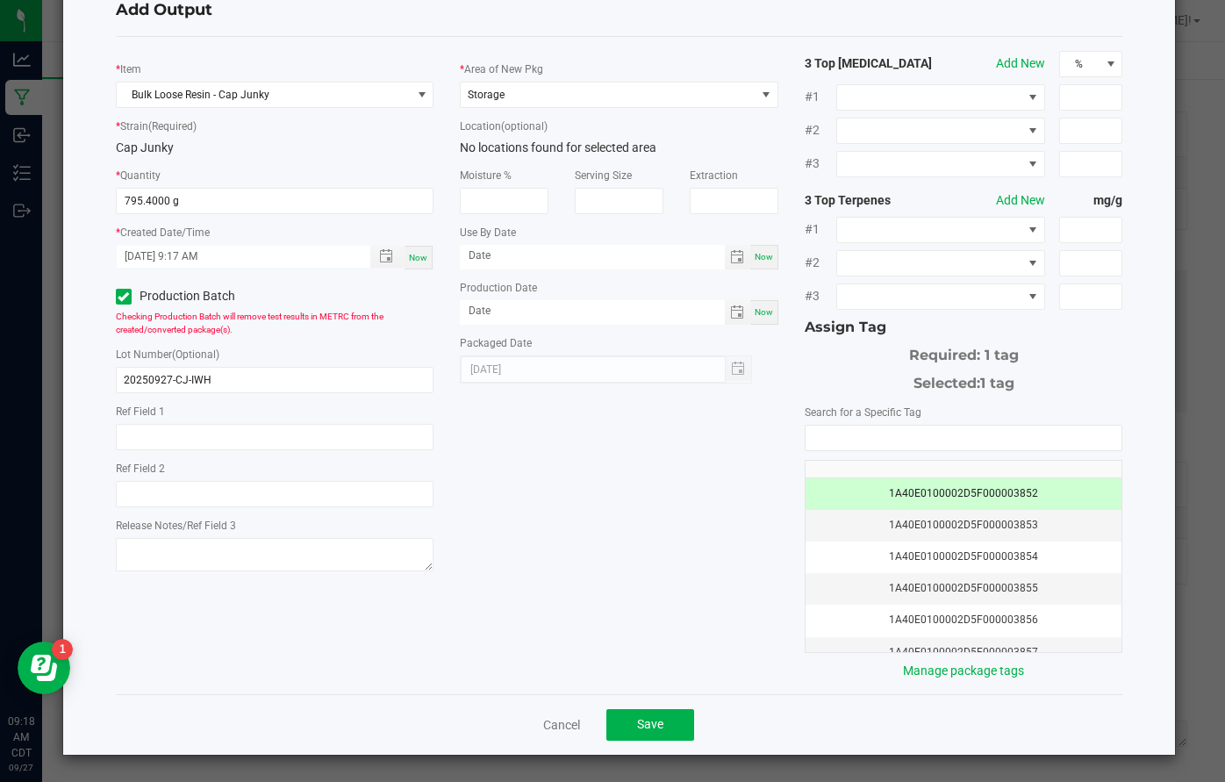
scroll to position [55, 0]
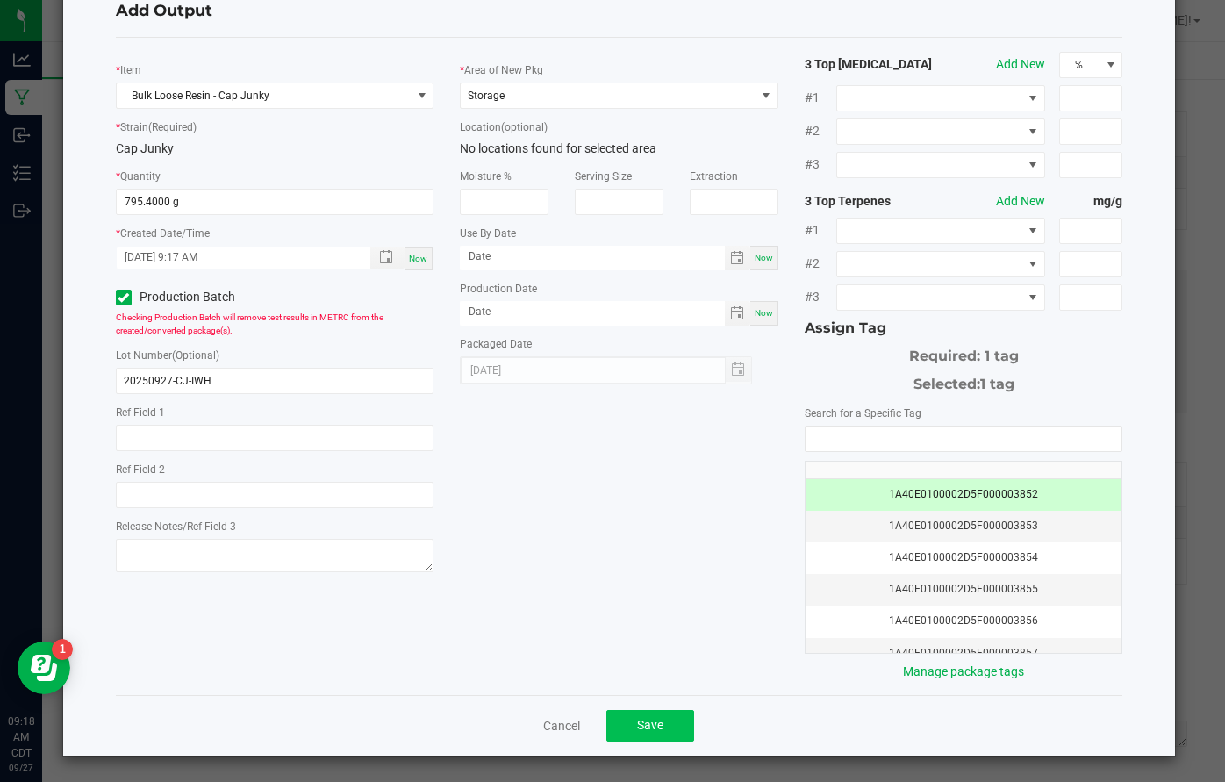
click at [656, 722] on span "Save" at bounding box center [650, 725] width 26 height 14
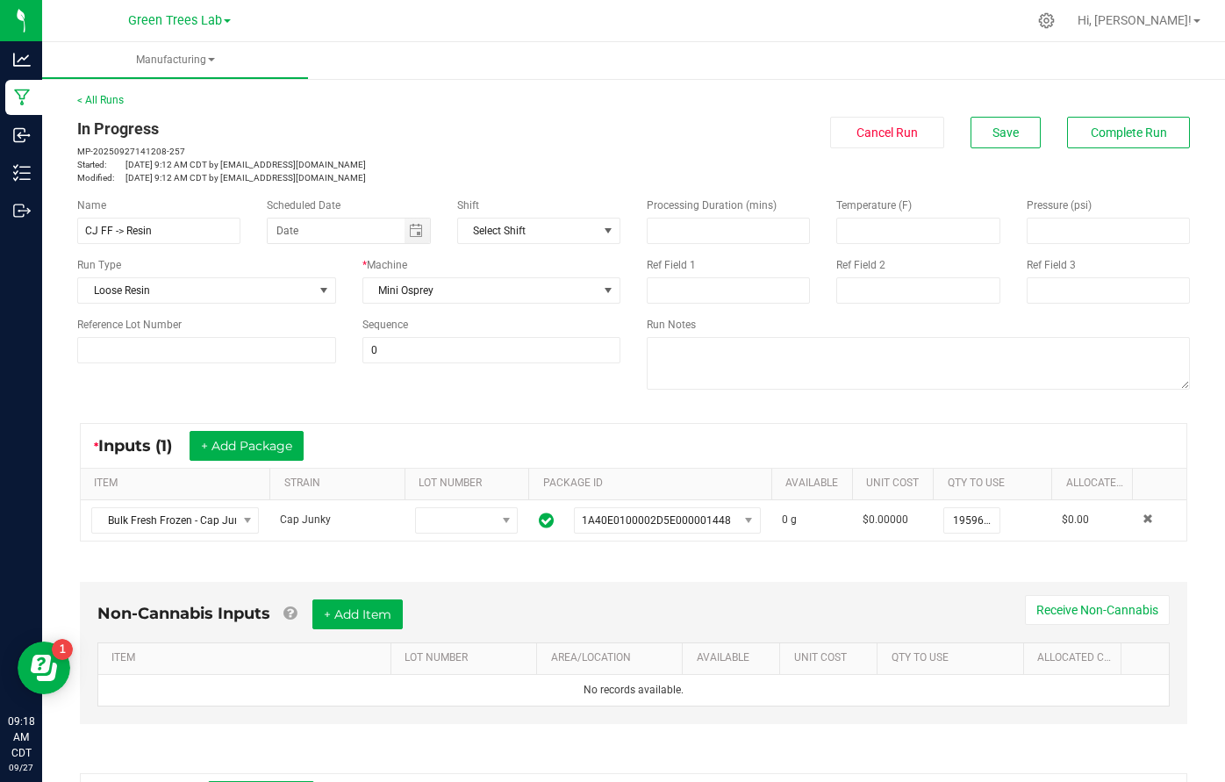
scroll to position [0, 0]
click at [1126, 132] on span "Complete Run" at bounding box center [1128, 132] width 76 height 14
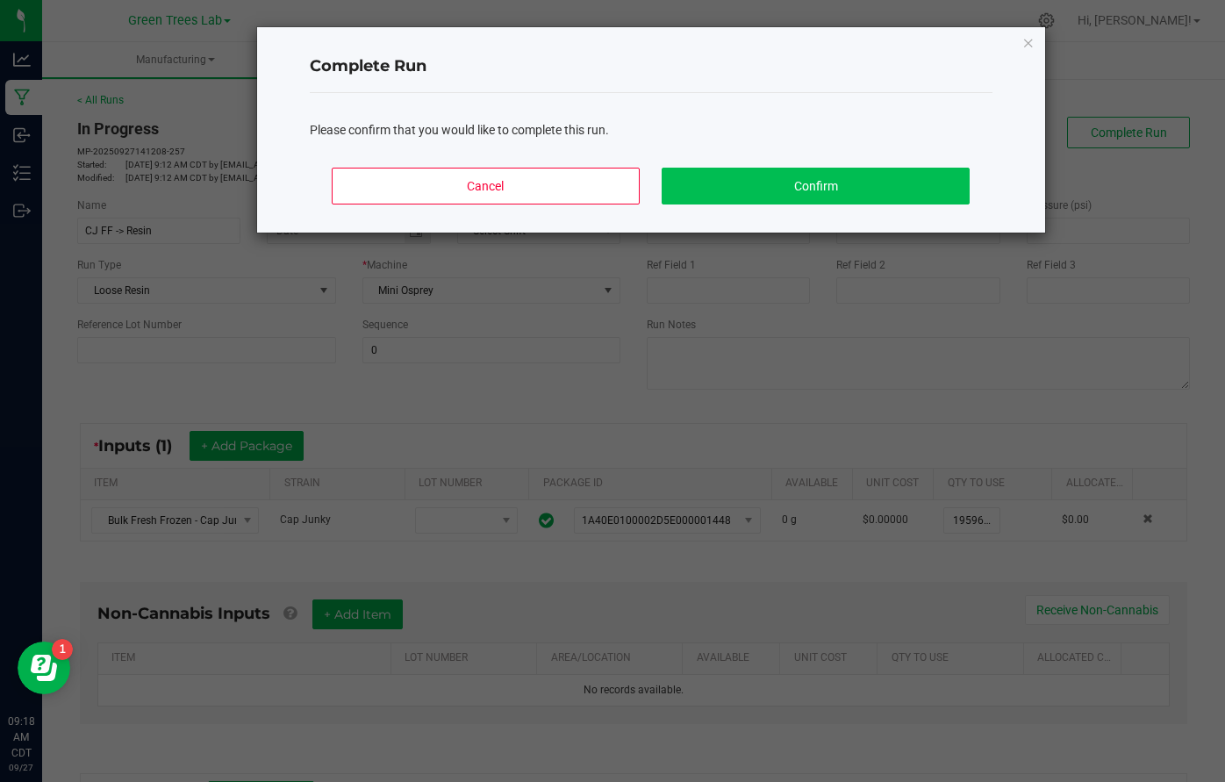
click at [840, 189] on button "Confirm" at bounding box center [814, 186] width 307 height 37
